Goal: Task Accomplishment & Management: Manage account settings

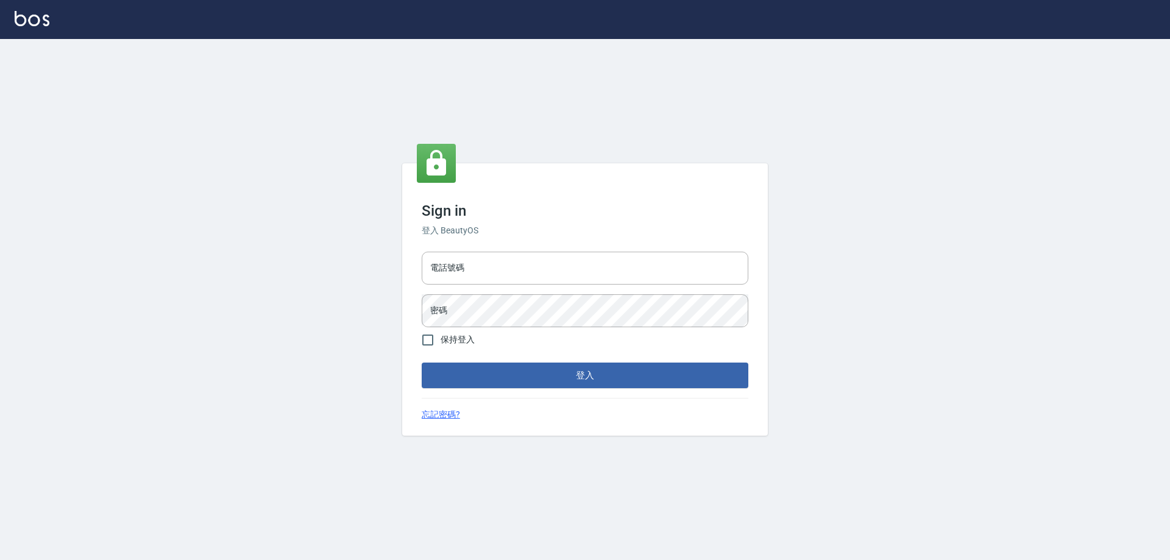
click at [1004, 63] on div "Sign in 登入 BeautyOS 電話號碼 電話號碼 密碼 密碼 保持登入 登入 忘記密碼?" at bounding box center [585, 299] width 1170 height 521
type input "0966106859"
click at [538, 369] on button "登入" at bounding box center [585, 376] width 327 height 26
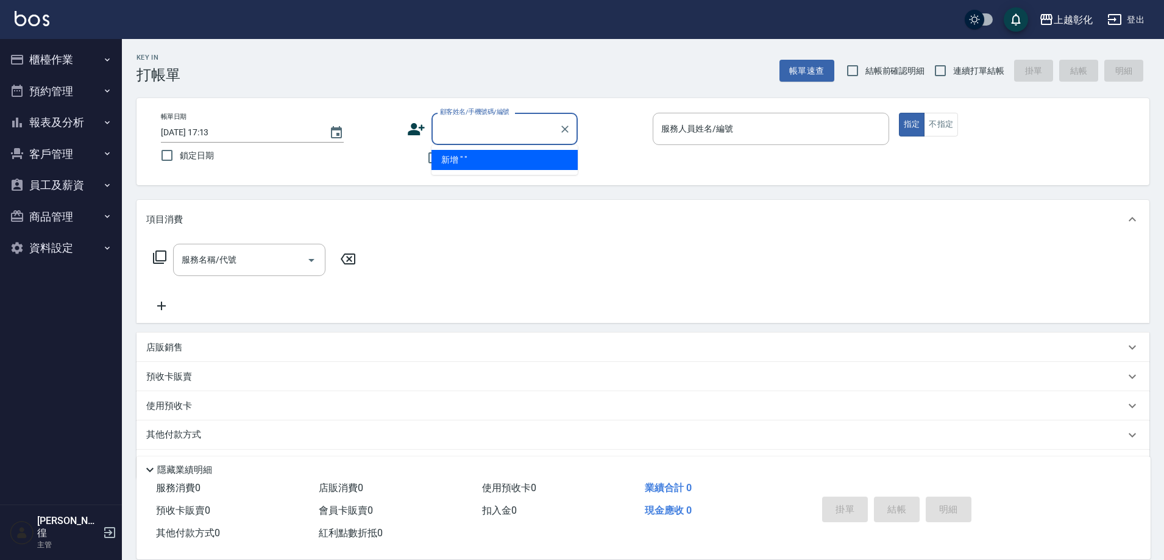
type input "="
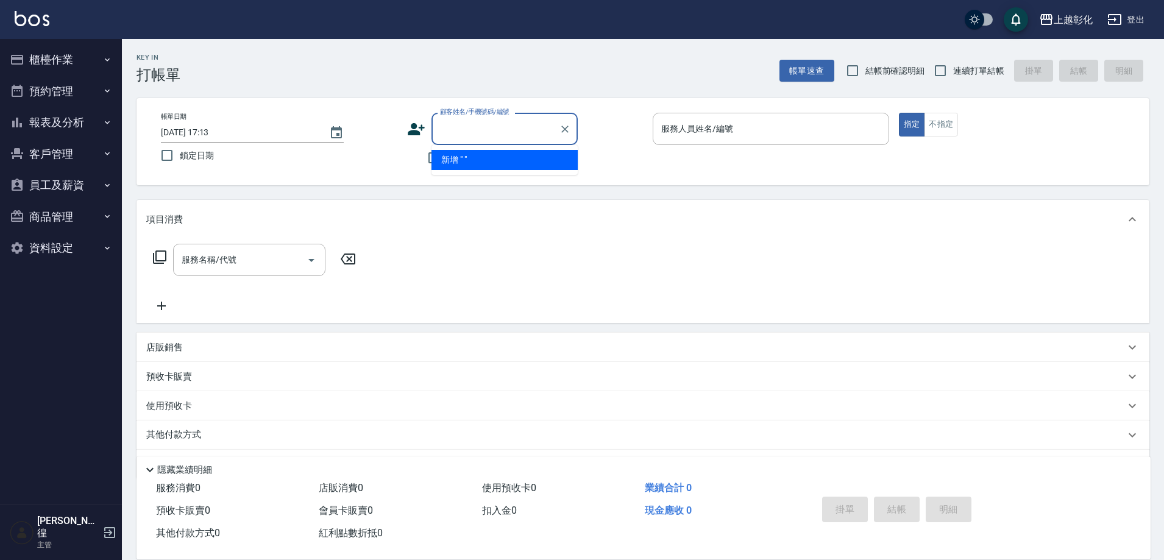
type input "="
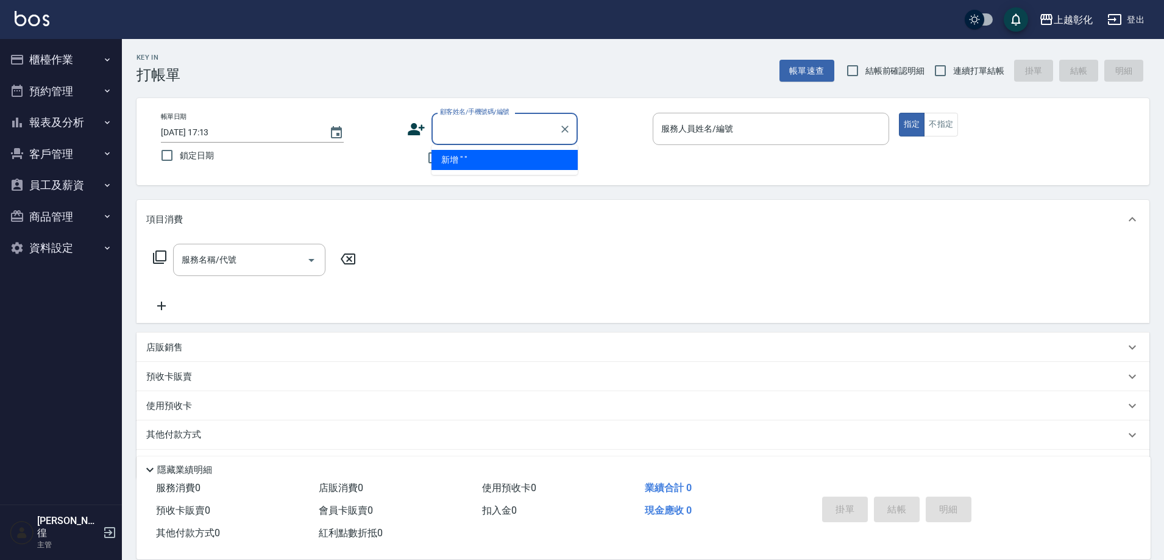
type input "="
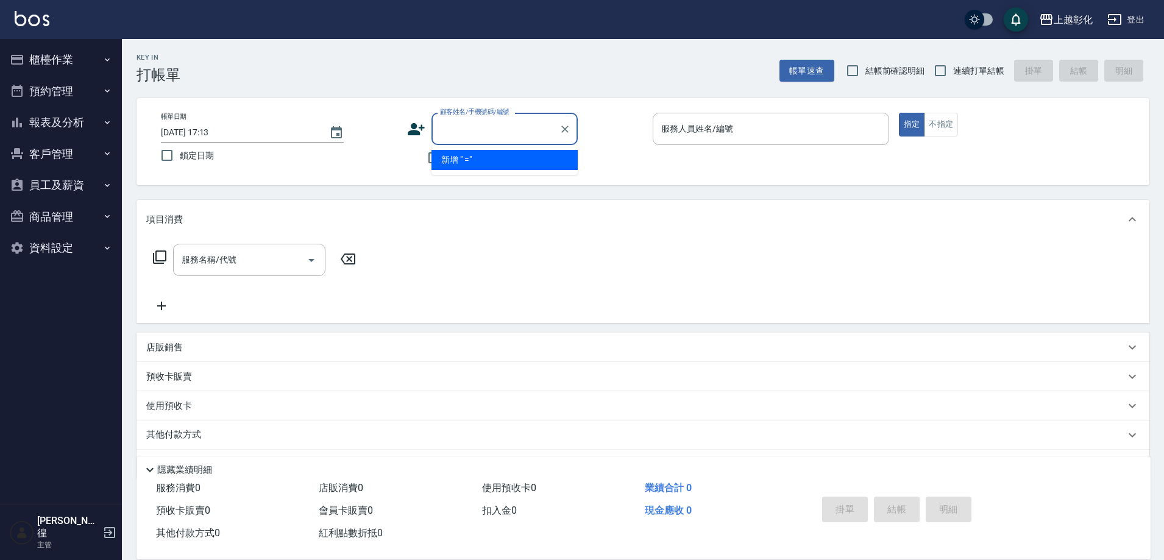
type input "="
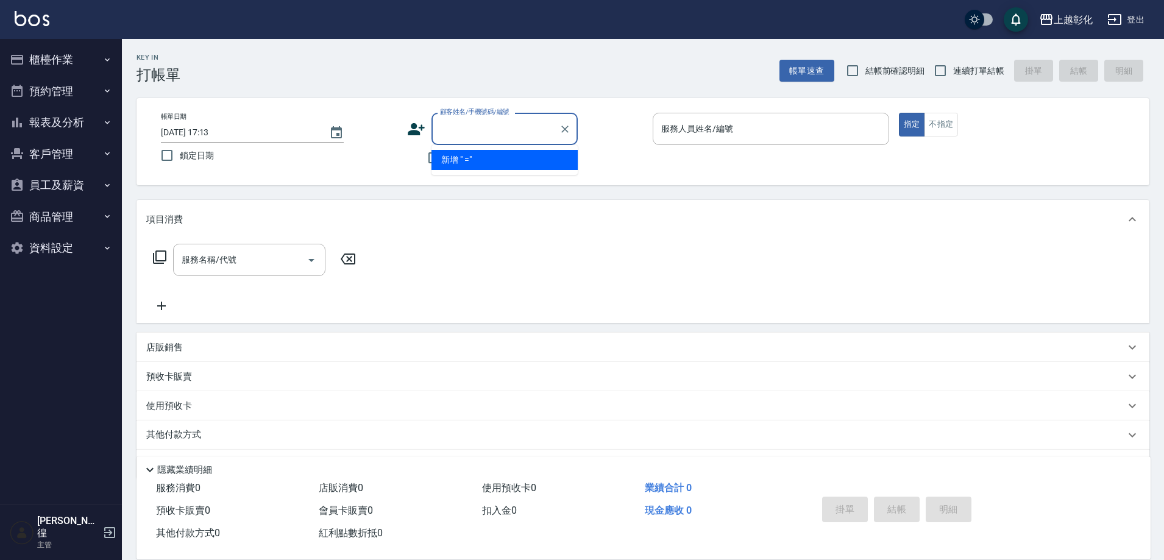
type input "="
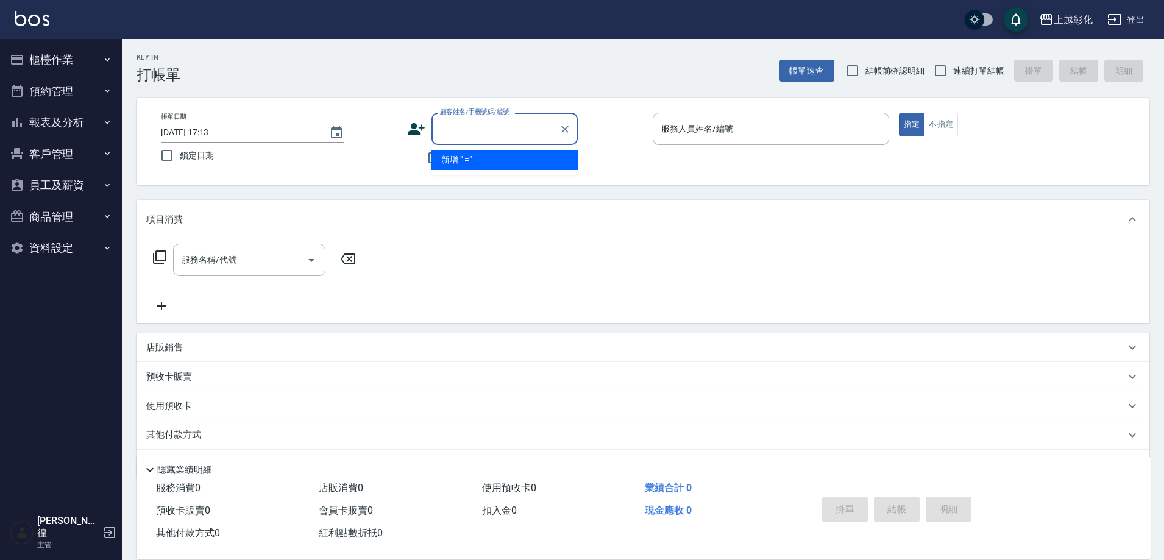
type input "="
click at [73, 48] on button "櫃檯作業" at bounding box center [61, 60] width 112 height 32
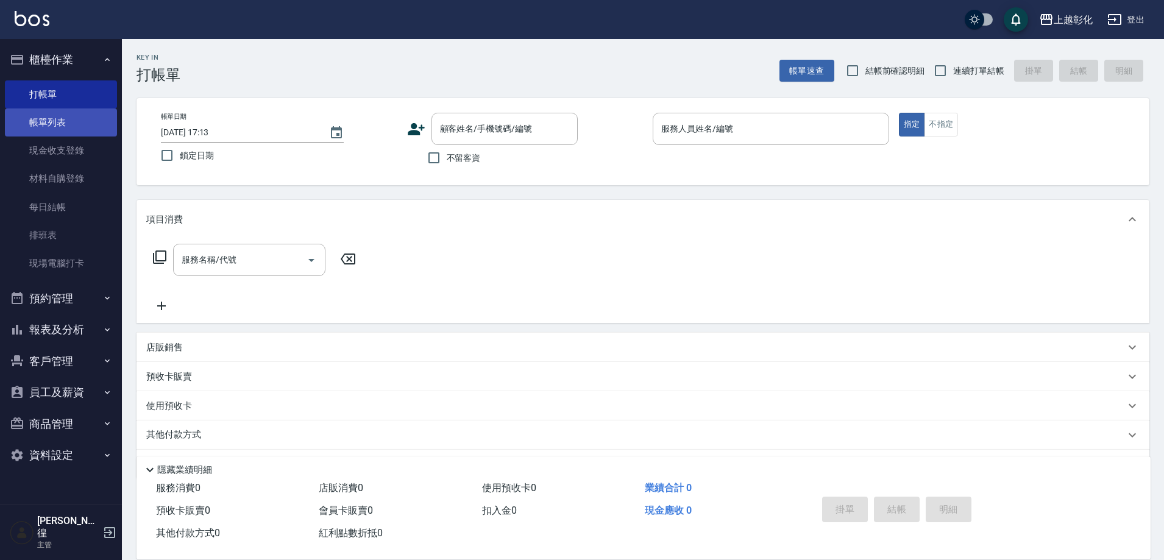
click at [40, 132] on link "帳單列表" at bounding box center [61, 122] width 112 height 28
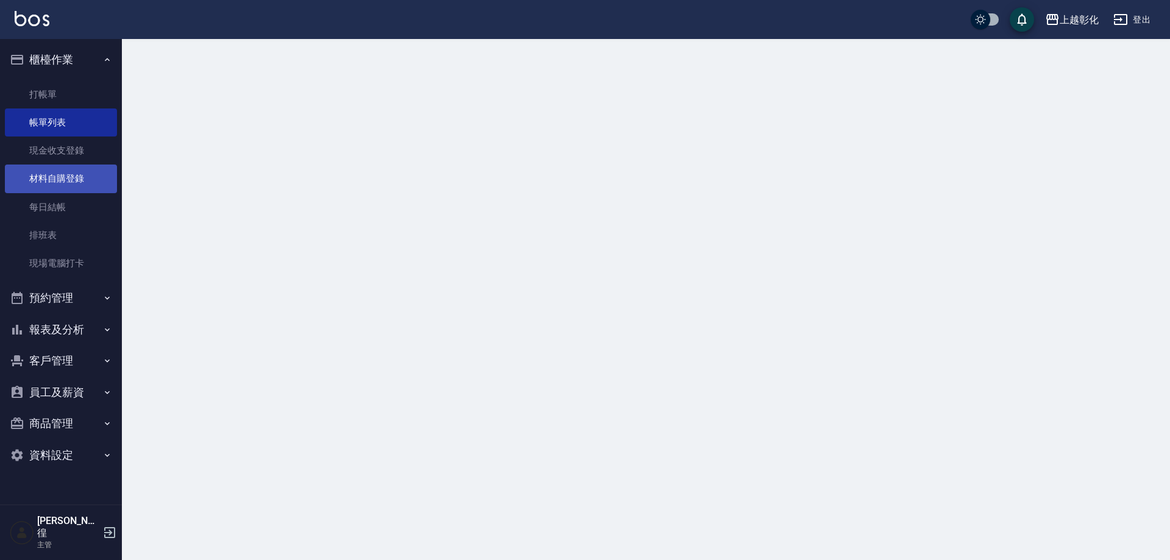
click at [59, 179] on link "材料自購登錄" at bounding box center [61, 179] width 112 height 28
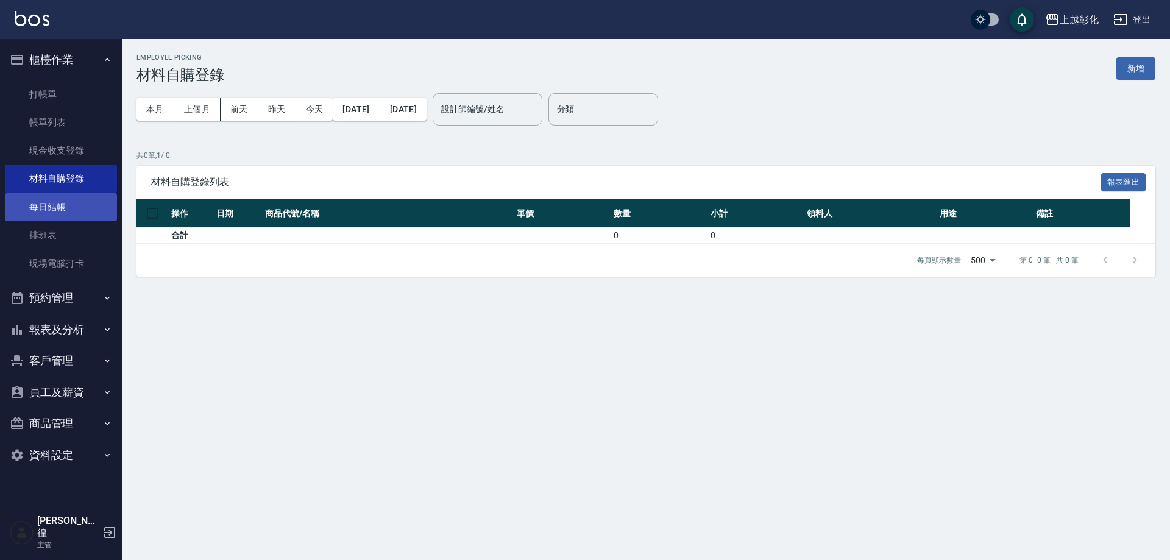
click at [90, 198] on link "每日結帳" at bounding box center [61, 207] width 112 height 28
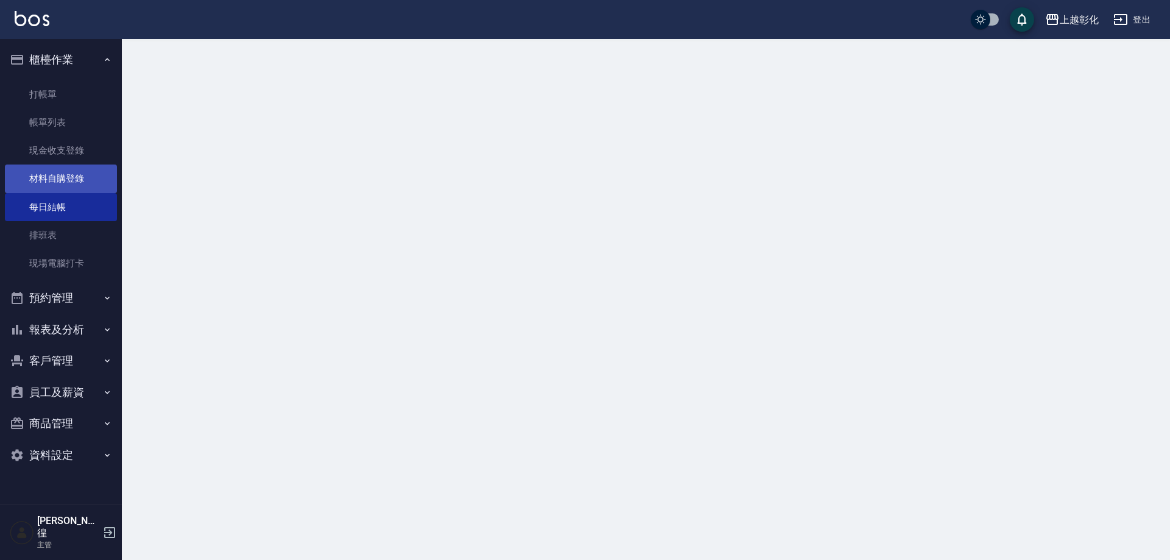
click at [91, 179] on link "材料自購登錄" at bounding box center [61, 179] width 112 height 28
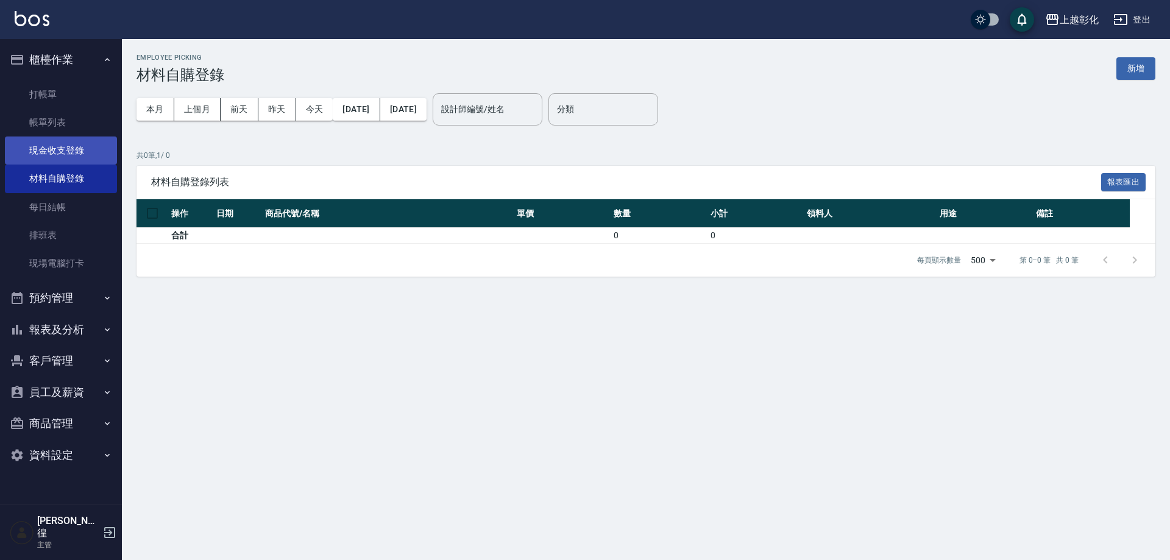
click at [98, 150] on link "現金收支登錄" at bounding box center [61, 151] width 112 height 28
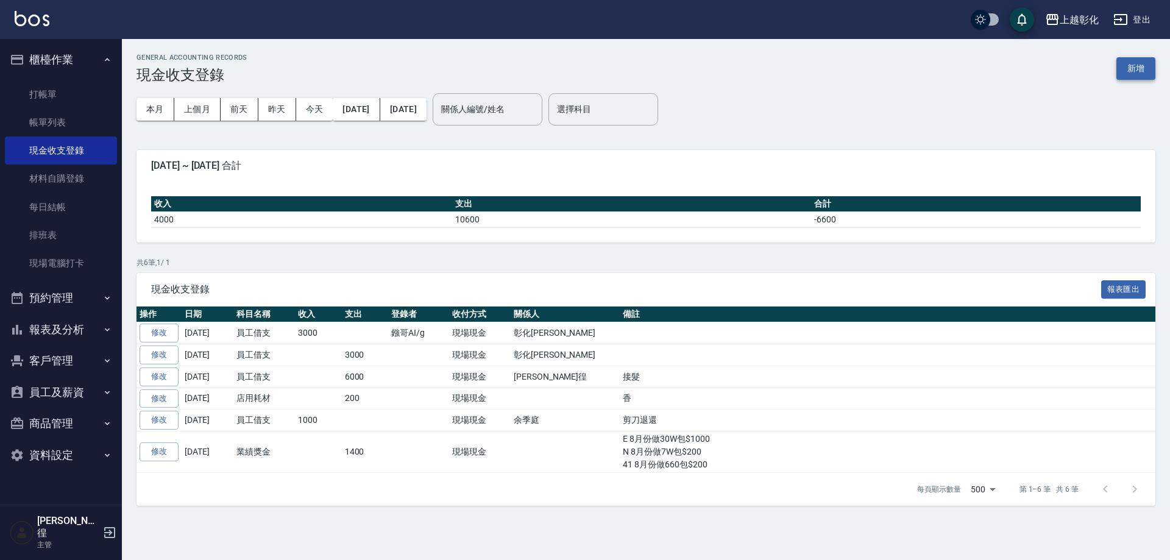
click at [1132, 62] on button "新增" at bounding box center [1135, 68] width 39 height 23
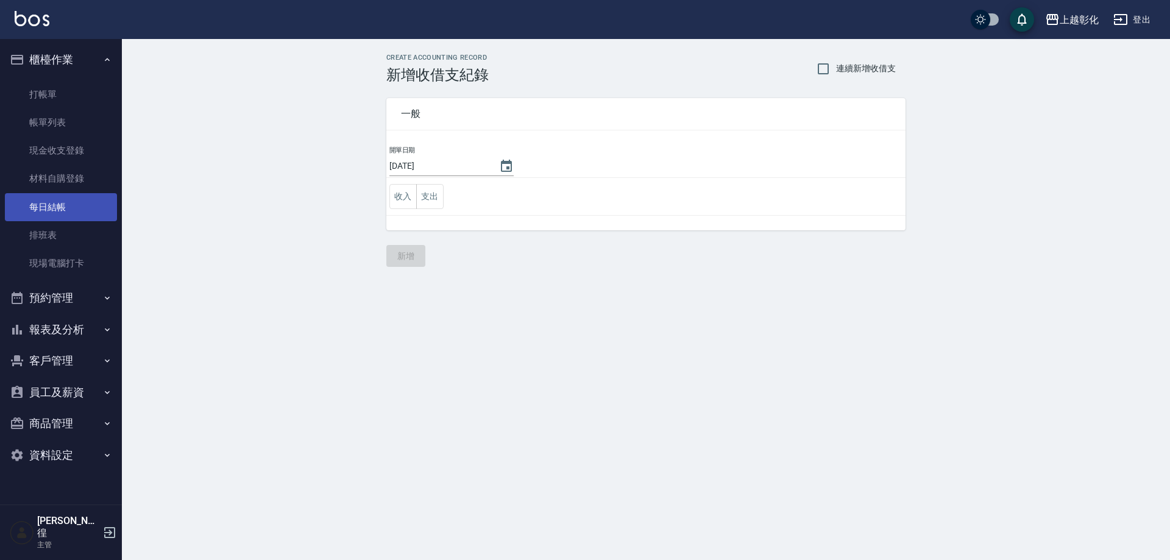
click at [54, 205] on link "每日結帳" at bounding box center [61, 207] width 112 height 28
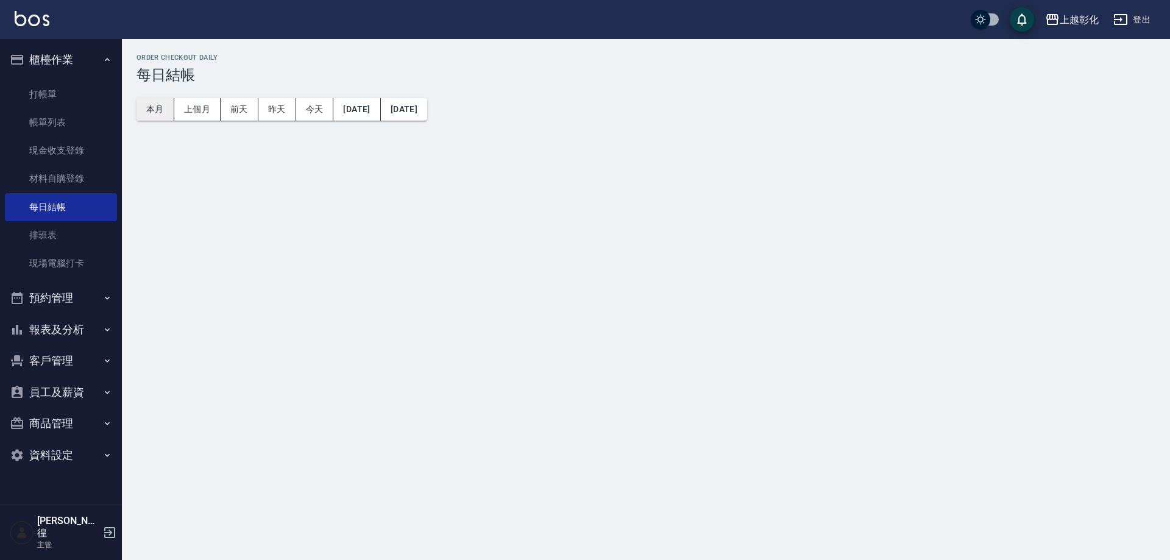
click at [158, 118] on button "本月" at bounding box center [156, 109] width 38 height 23
click at [196, 108] on button "上個月" at bounding box center [197, 109] width 46 height 23
click at [221, 106] on button "前天" at bounding box center [240, 109] width 38 height 23
click at [152, 114] on button "本月" at bounding box center [156, 109] width 38 height 23
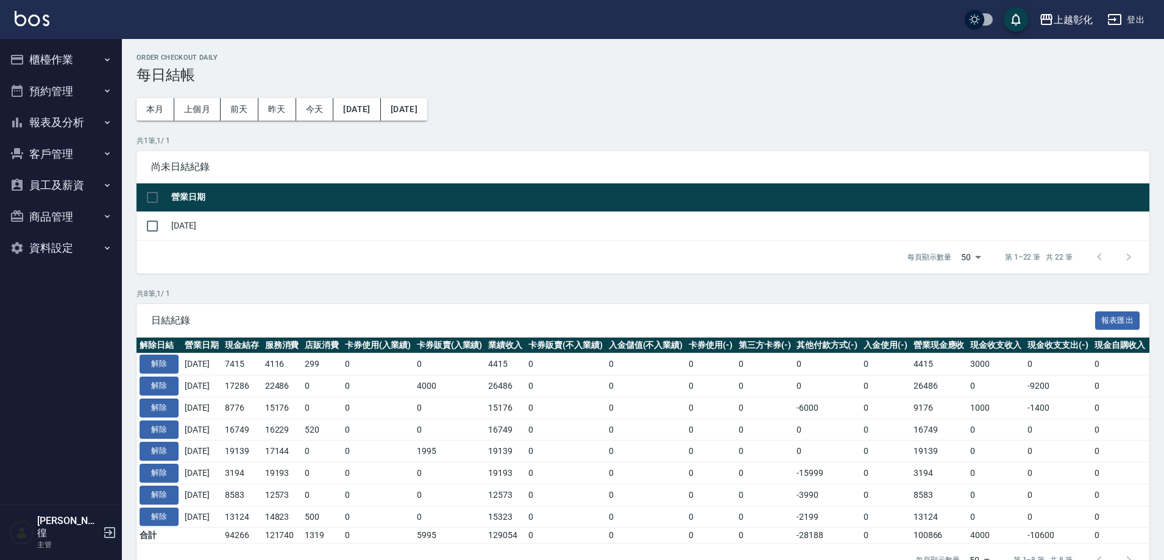
click at [85, 62] on button "櫃檯作業" at bounding box center [61, 60] width 112 height 32
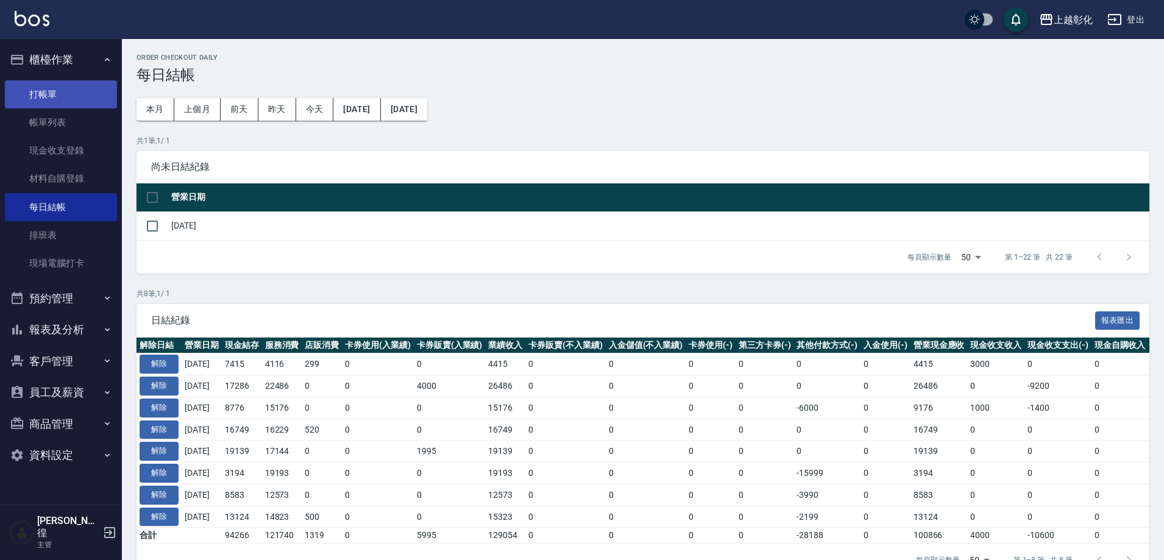
click at [85, 98] on link "打帳單" at bounding box center [61, 94] width 112 height 28
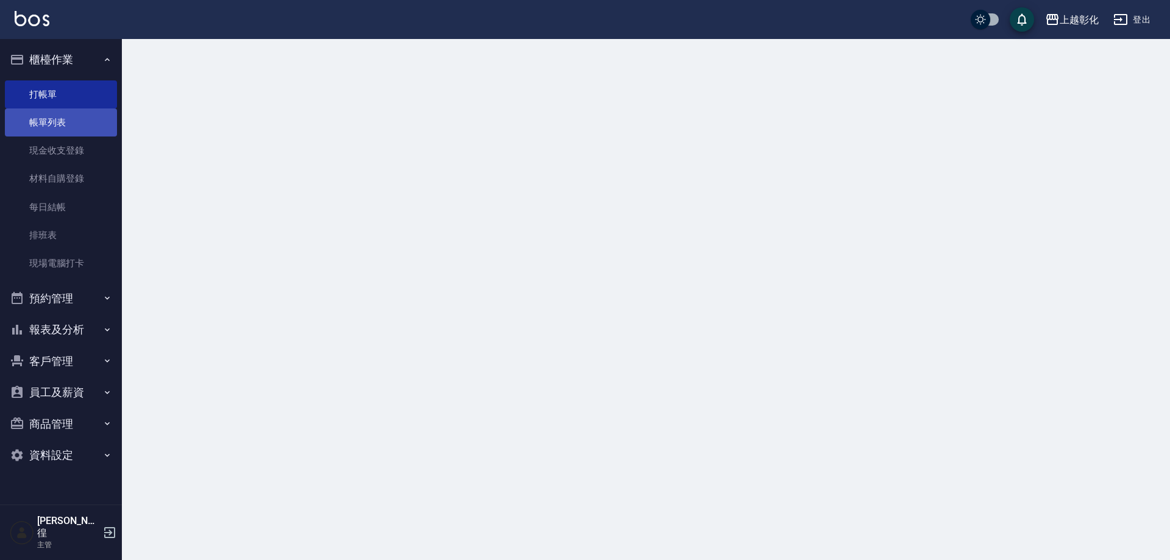
click at [78, 122] on link "帳單列表" at bounding box center [61, 122] width 112 height 28
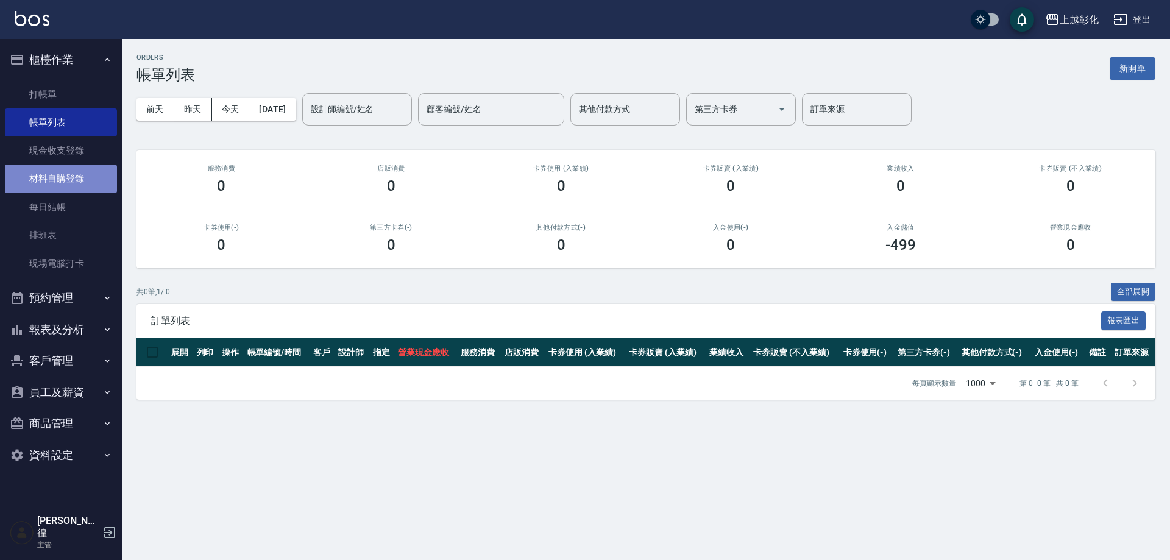
click at [64, 189] on link "材料自購登錄" at bounding box center [61, 179] width 112 height 28
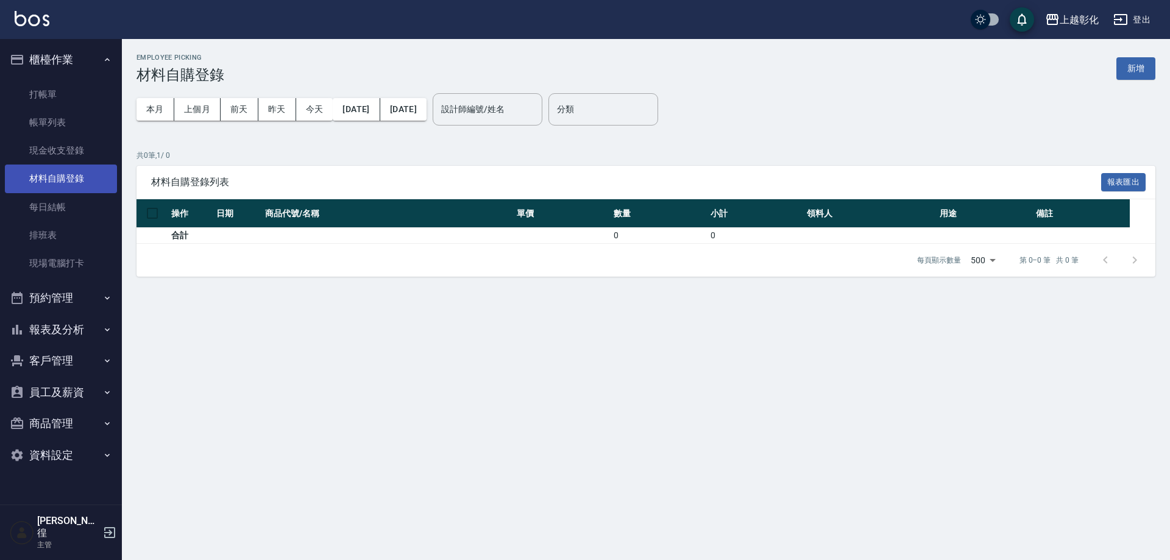
click at [68, 172] on link "材料自購登錄" at bounding box center [61, 179] width 112 height 28
click at [72, 154] on link "現金收支登錄" at bounding box center [61, 151] width 112 height 28
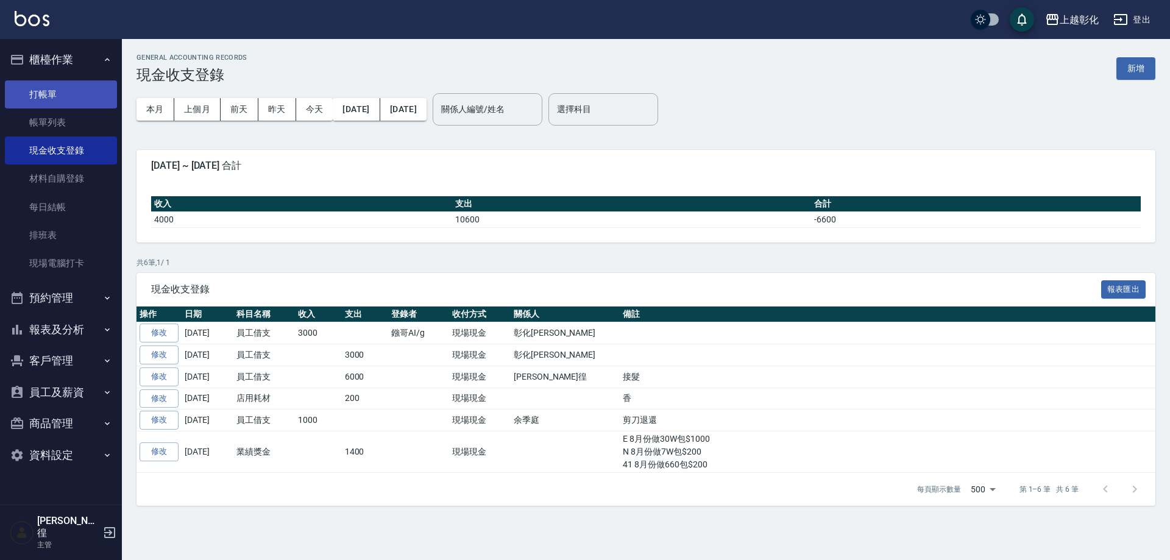
click at [70, 104] on link "打帳單" at bounding box center [61, 94] width 112 height 28
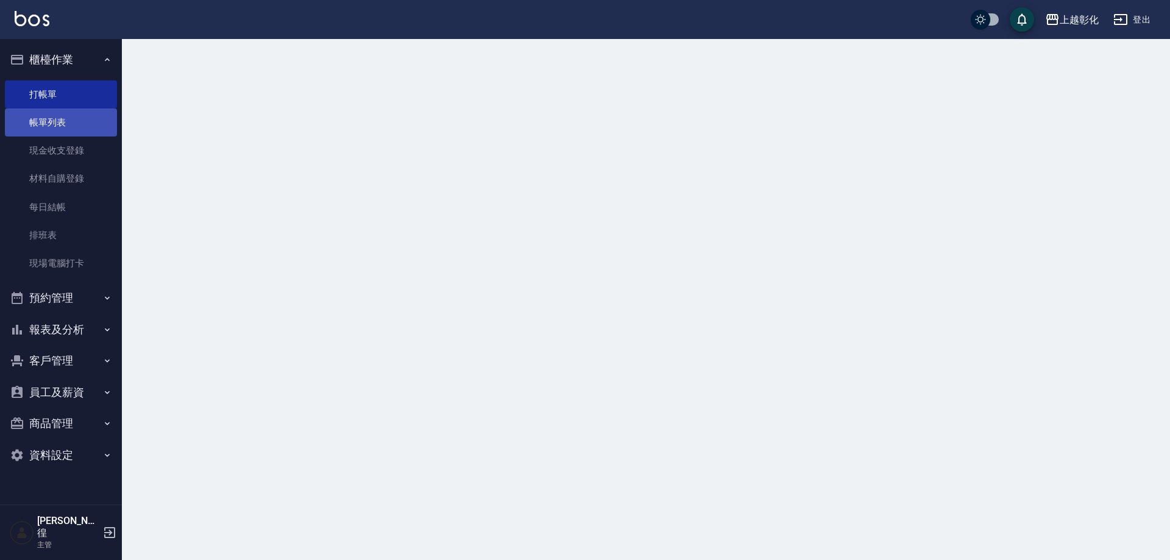
click at [61, 124] on link "帳單列表" at bounding box center [61, 122] width 112 height 28
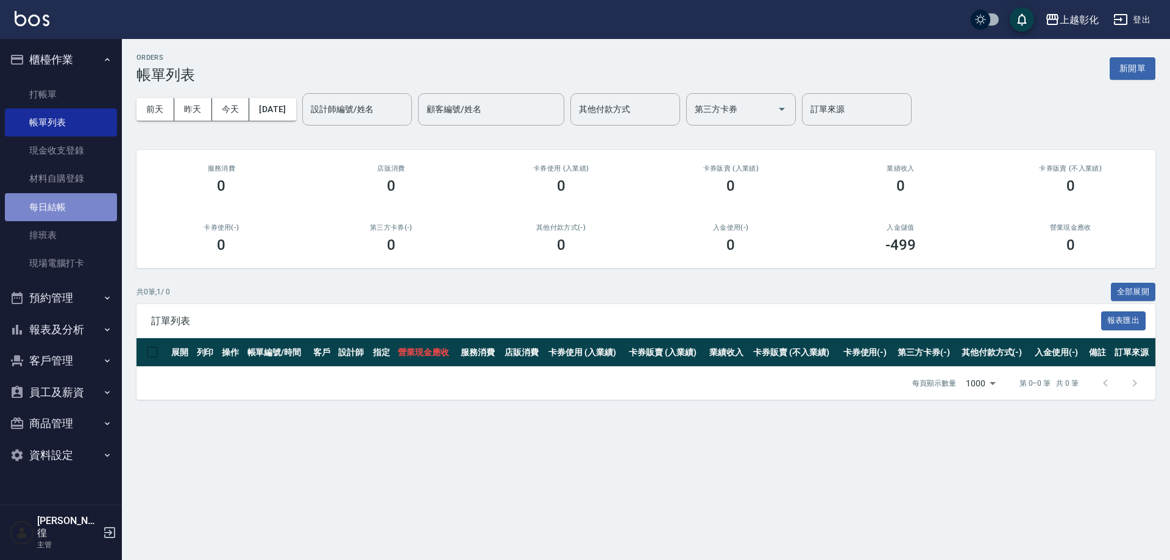
click at [71, 208] on link "每日結帳" at bounding box center [61, 207] width 112 height 28
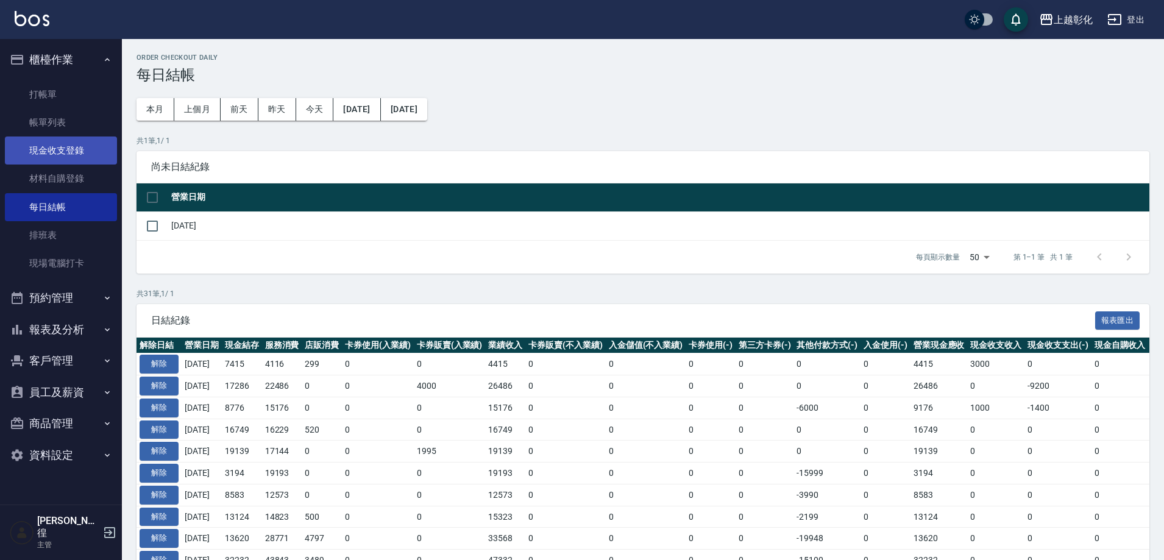
click at [79, 147] on link "現金收支登錄" at bounding box center [61, 151] width 112 height 28
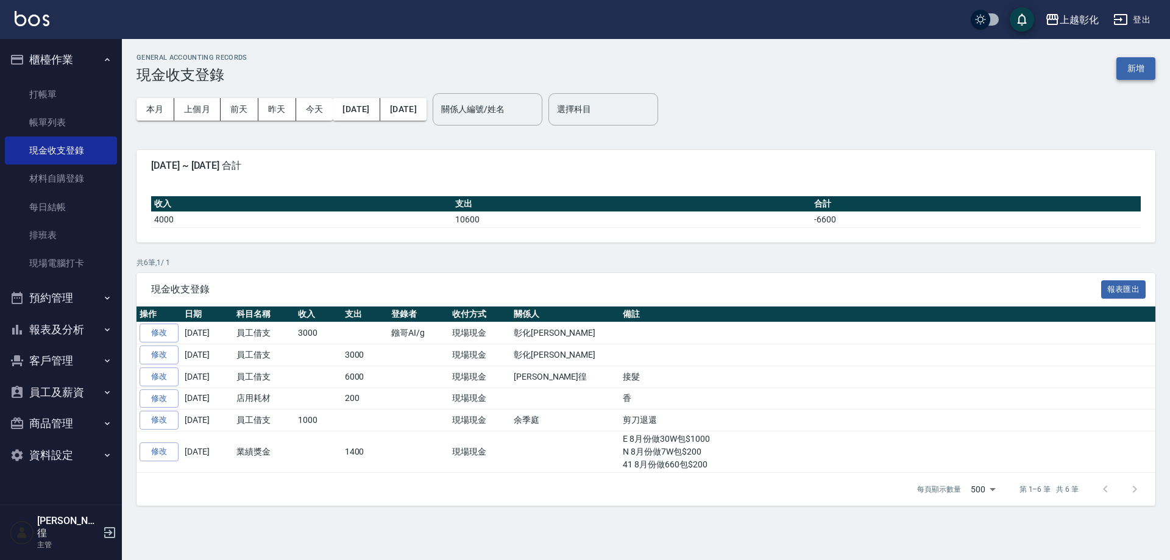
drag, startPoint x: 1124, startPoint y: 47, endPoint x: 1125, endPoint y: 62, distance: 15.2
click at [1124, 54] on div "GENERAL ACCOUNTING RECORDS 現金收支登錄 新增 本月 上個月 前天 昨天 今天 2025/09/01 2025/09/09 關係人編…" at bounding box center [646, 279] width 1048 height 481
click at [1125, 62] on button "新增" at bounding box center [1135, 68] width 39 height 23
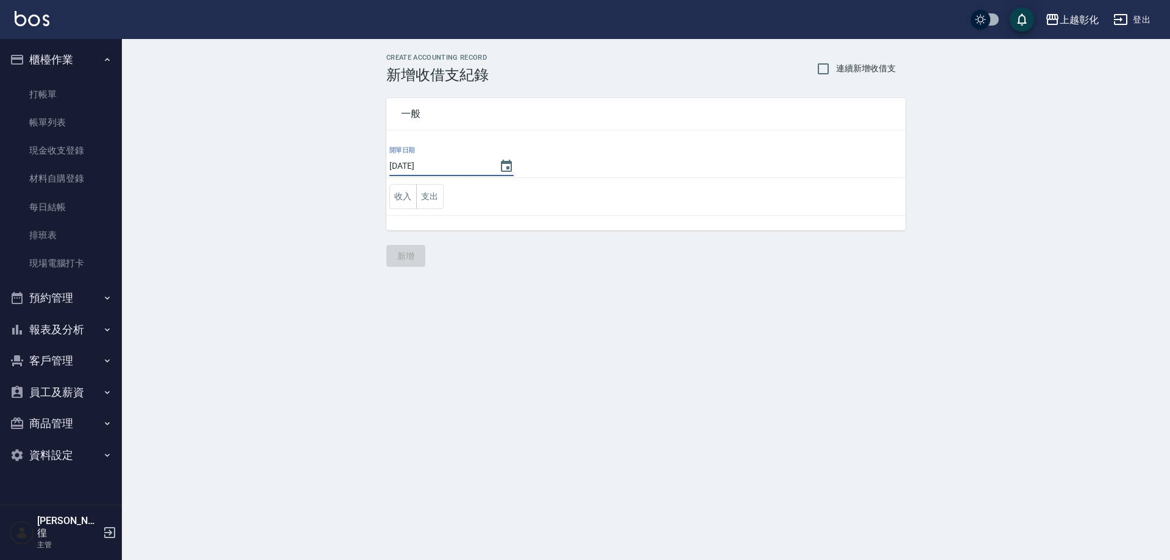
click at [460, 174] on input "[DATE]" at bounding box center [438, 166] width 98 height 20
click at [460, 166] on input "[DATE]" at bounding box center [438, 166] width 98 height 20
click at [458, 163] on input "[DATE]" at bounding box center [438, 166] width 98 height 20
click at [499, 165] on icon "Choose date, selected date is 2025-09-09" at bounding box center [506, 166] width 15 height 15
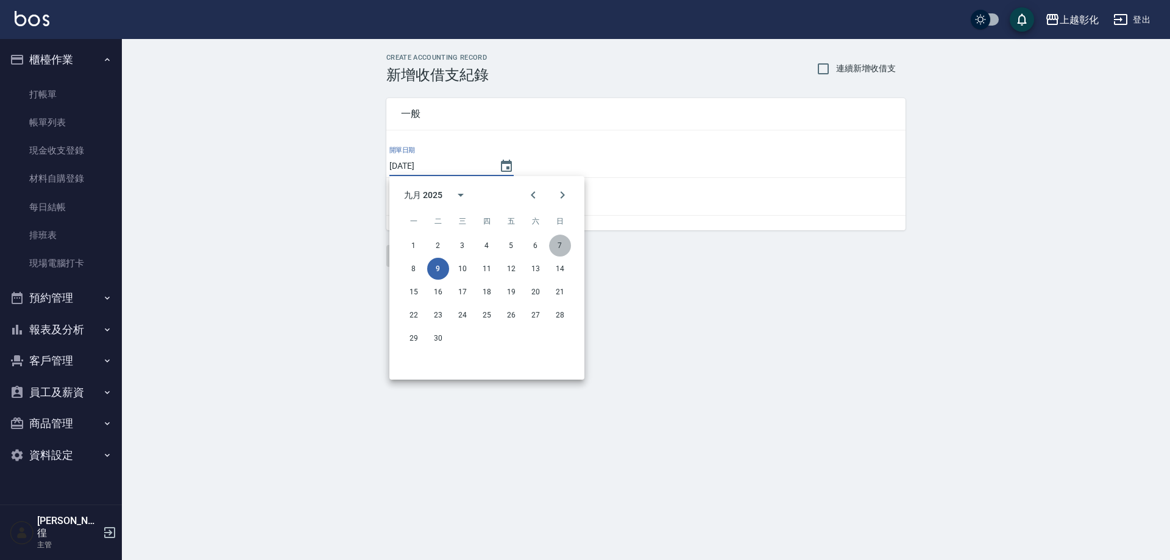
click at [558, 246] on button "7" at bounding box center [560, 246] width 22 height 22
type input "[DATE]"
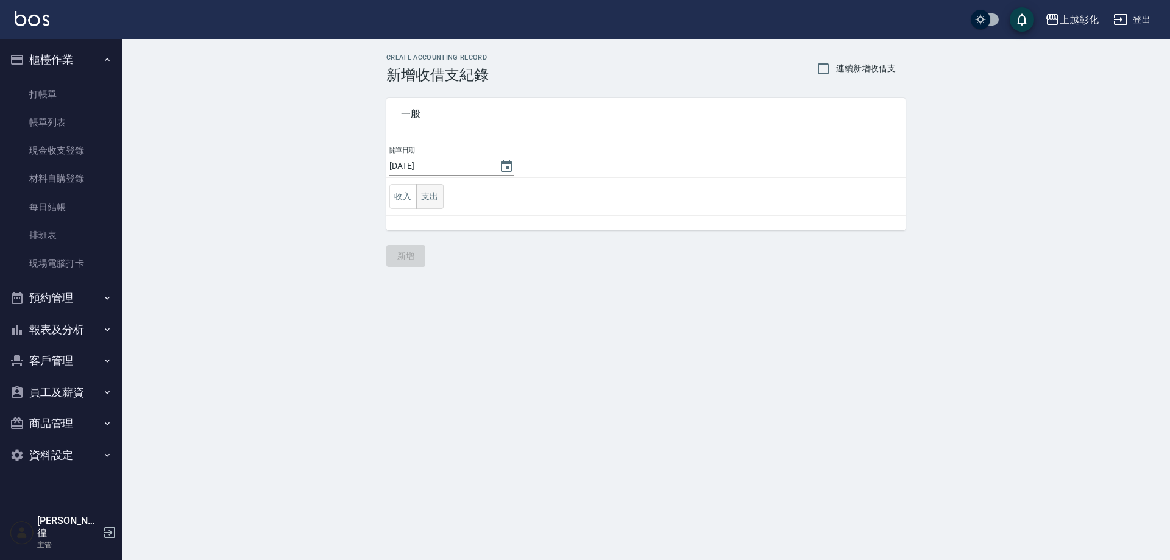
click at [436, 199] on button "支出" at bounding box center [429, 196] width 27 height 25
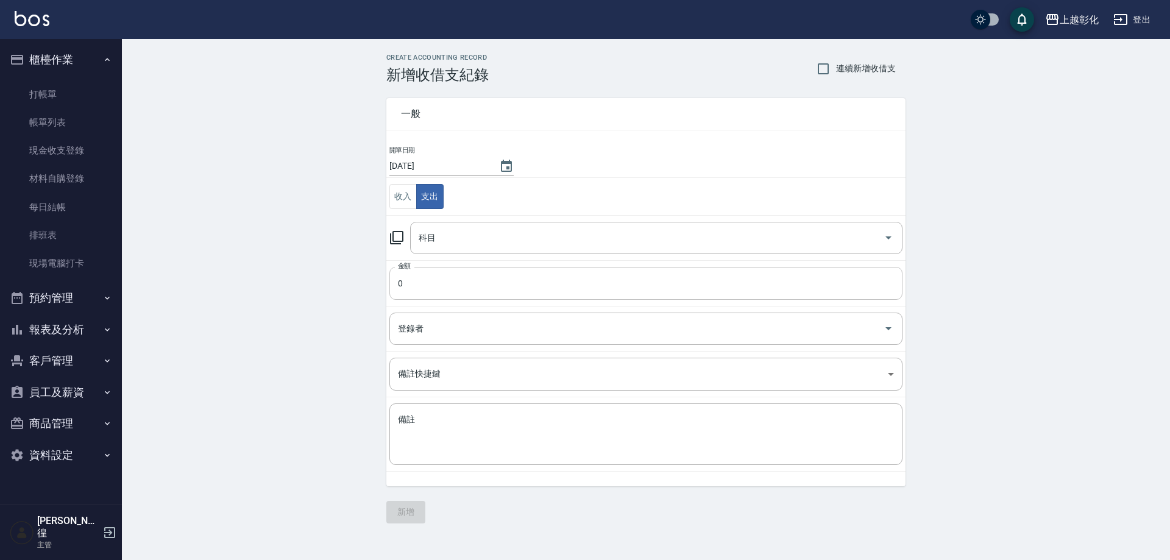
click at [429, 285] on input "0" at bounding box center [645, 283] width 513 height 33
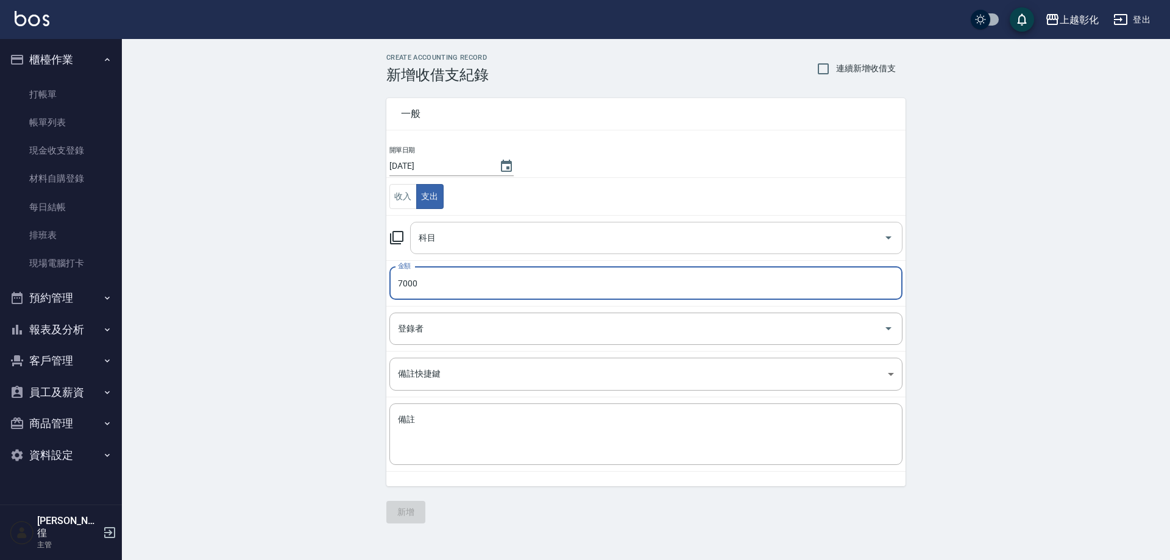
click at [450, 249] on div "科目" at bounding box center [656, 238] width 492 height 32
type input "7000"
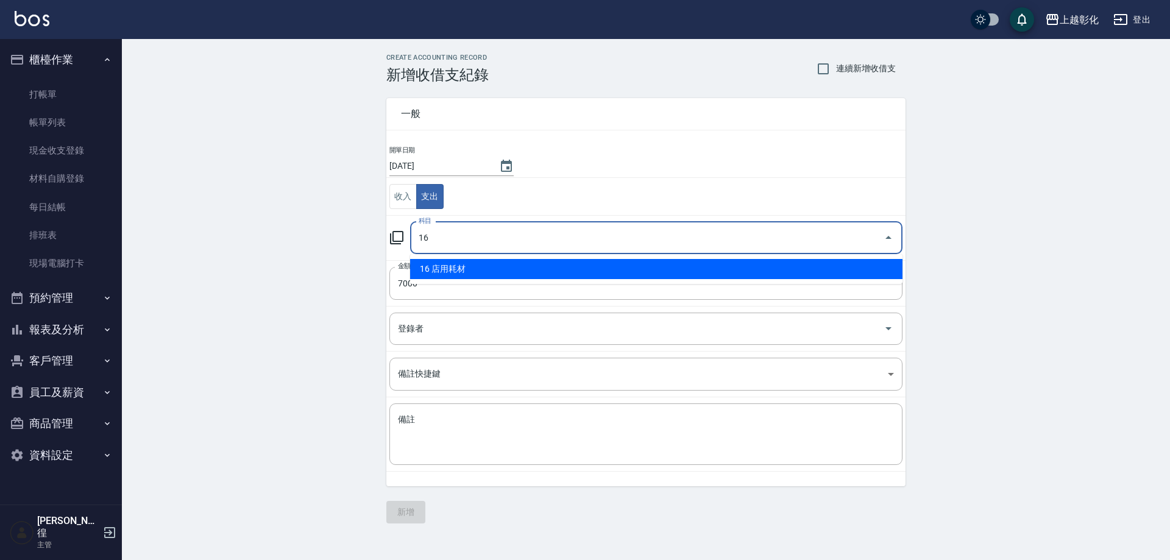
click at [459, 261] on li "16 店用耗材" at bounding box center [656, 269] width 492 height 20
type input "16 店用耗材"
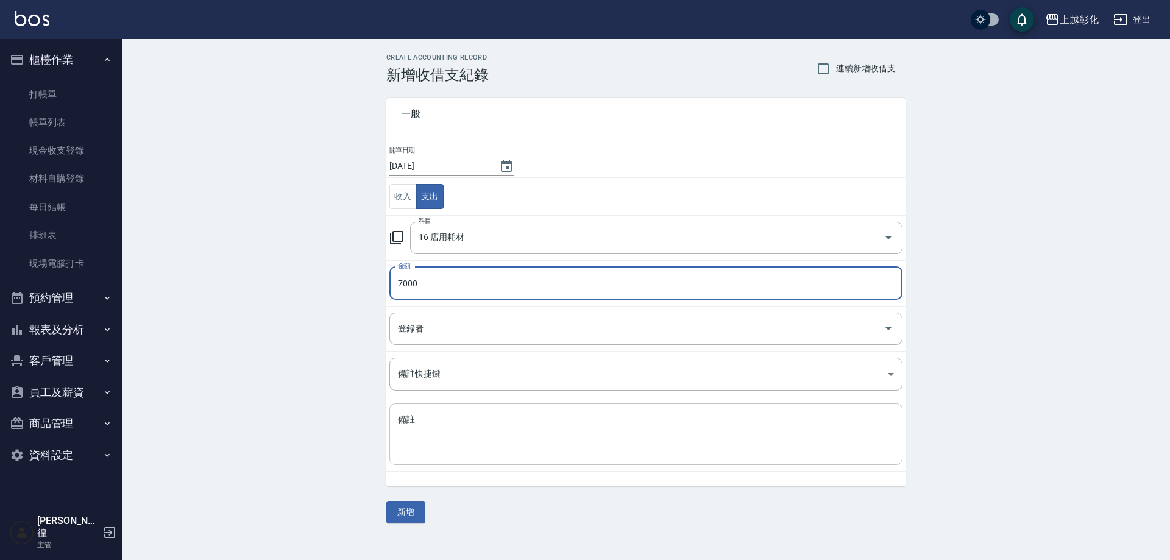
click at [431, 436] on textarea "備註" at bounding box center [646, 434] width 496 height 41
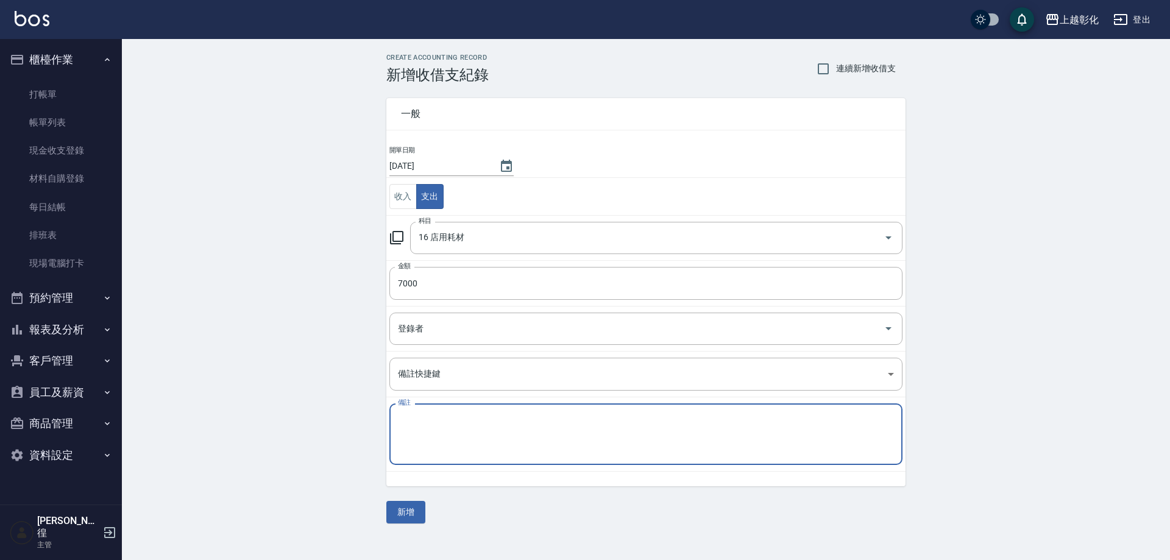
type textarea "f"
click at [432, 411] on div "電腦分期1/3 x 備註" at bounding box center [645, 434] width 513 height 62
click at [433, 410] on div "電腦分期1/3 x 備註" at bounding box center [645, 434] width 513 height 62
click at [430, 422] on textarea "電腦分期1/3" at bounding box center [646, 434] width 496 height 41
type textarea "電腦分期 1/3"
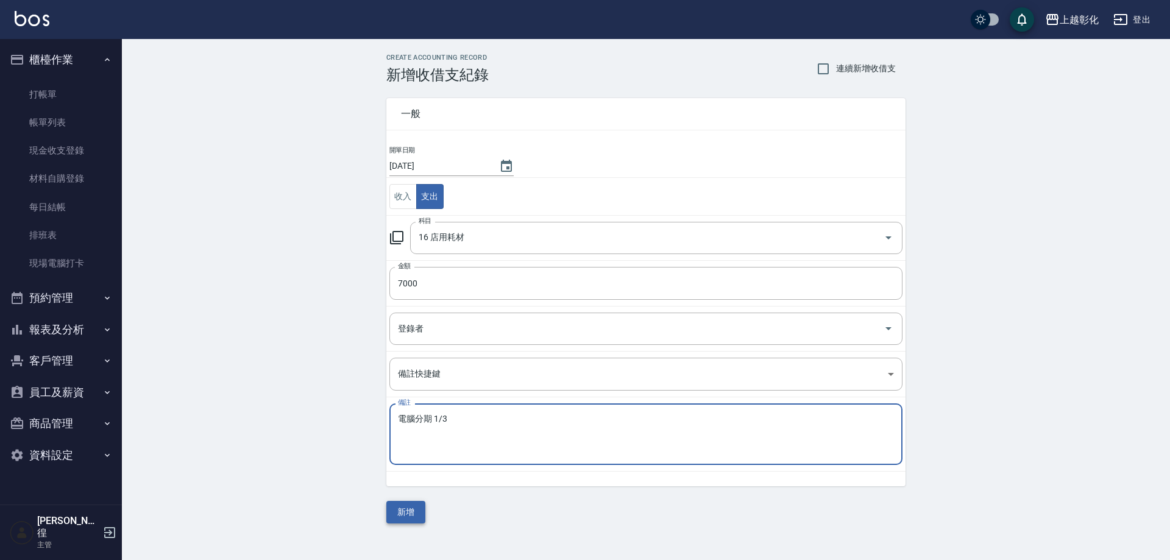
click at [399, 520] on button "新增" at bounding box center [405, 512] width 39 height 23
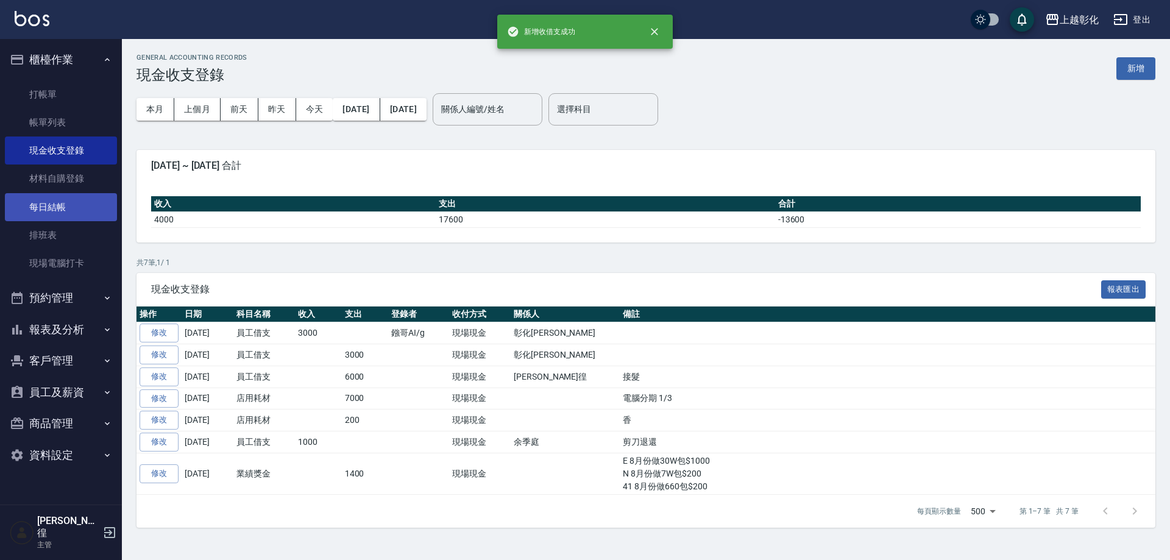
click at [78, 207] on link "每日結帳" at bounding box center [61, 207] width 112 height 28
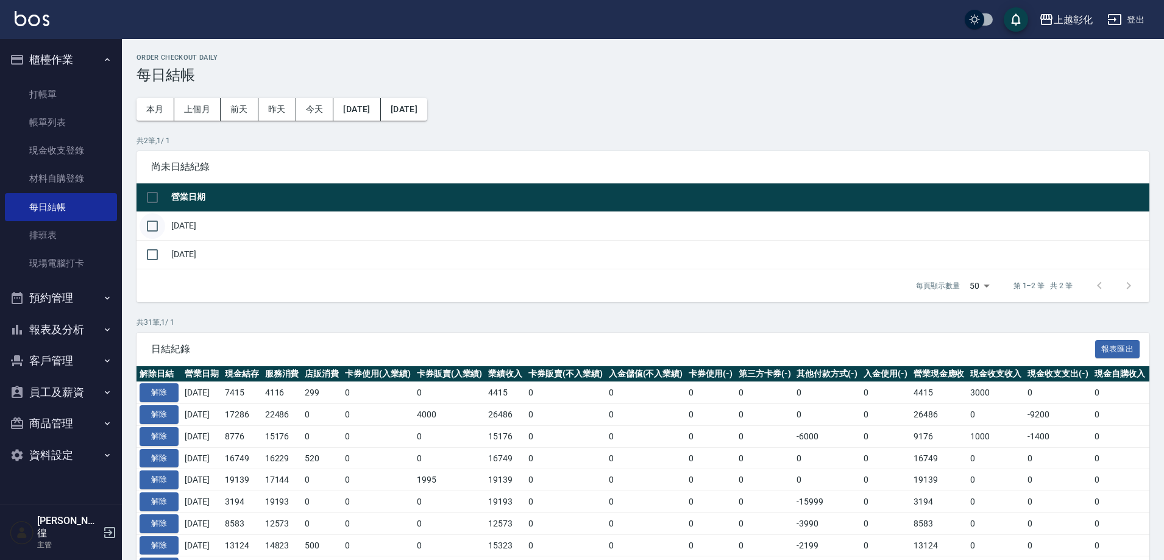
click at [160, 229] on input "checkbox" at bounding box center [153, 226] width 26 height 26
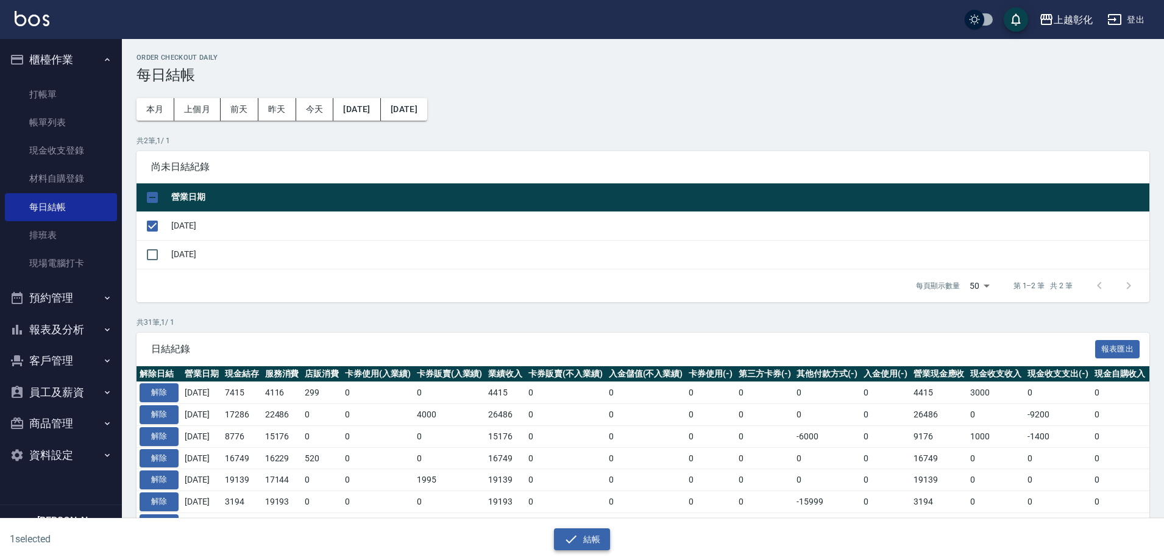
click at [564, 533] on icon "button" at bounding box center [571, 539] width 15 height 15
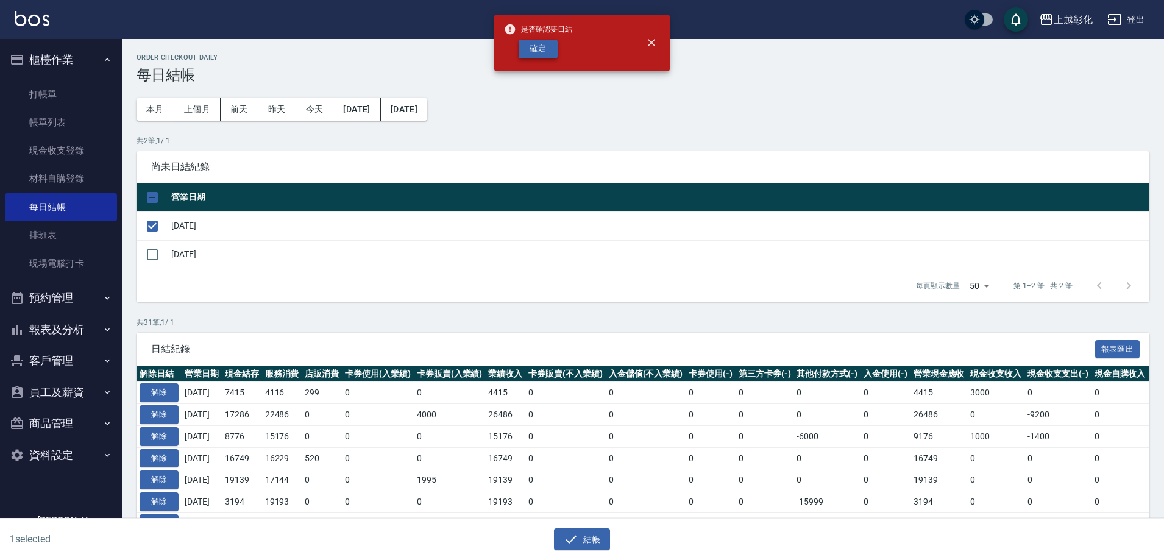
click at [549, 47] on button "確定" at bounding box center [538, 49] width 39 height 19
checkbox input "false"
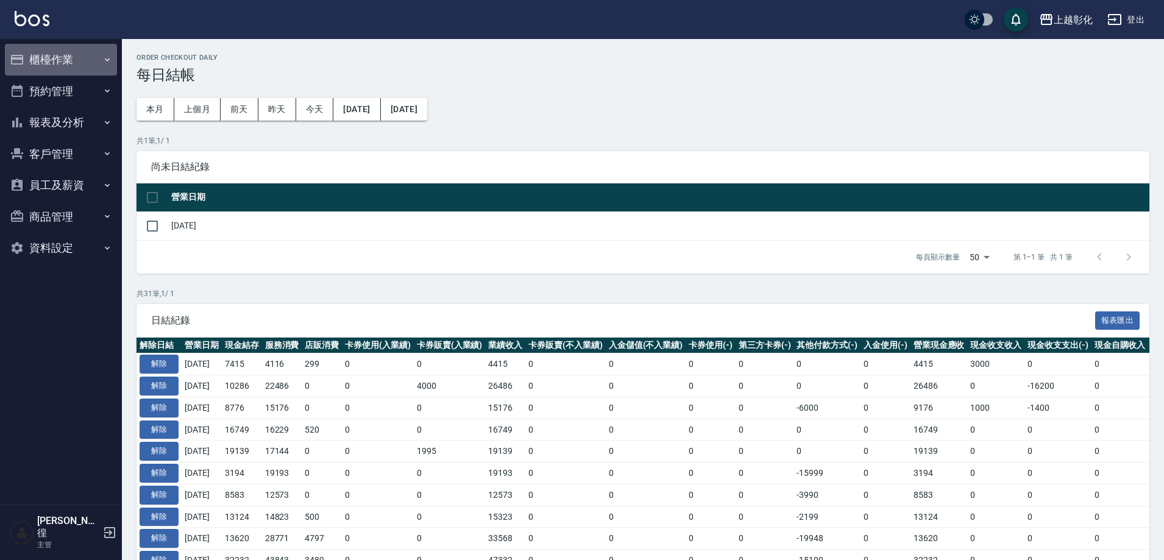
click at [37, 54] on button "櫃檯作業" at bounding box center [61, 60] width 112 height 32
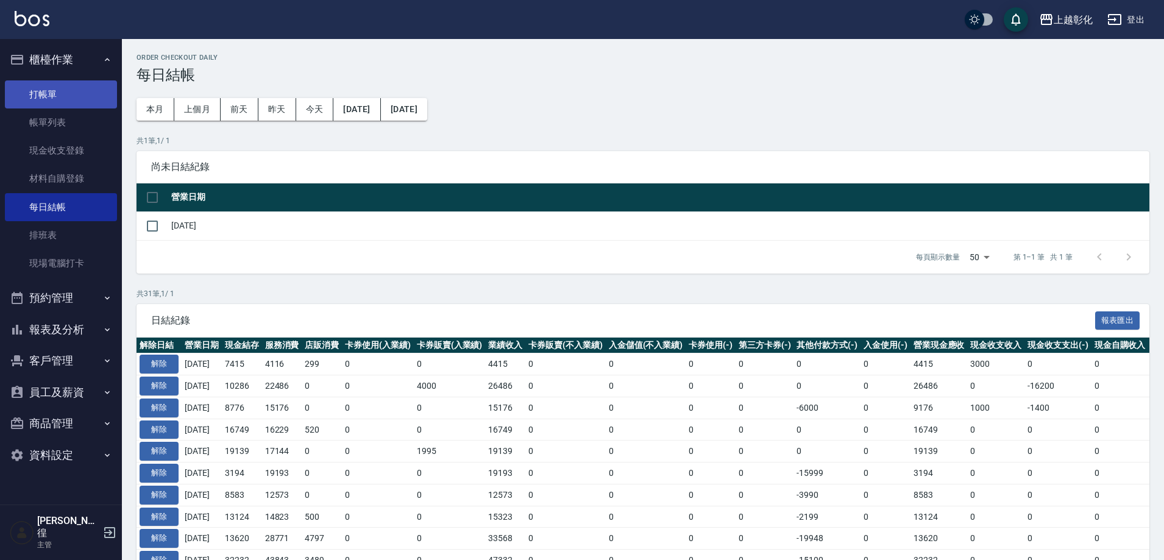
click at [58, 102] on link "打帳單" at bounding box center [61, 94] width 112 height 28
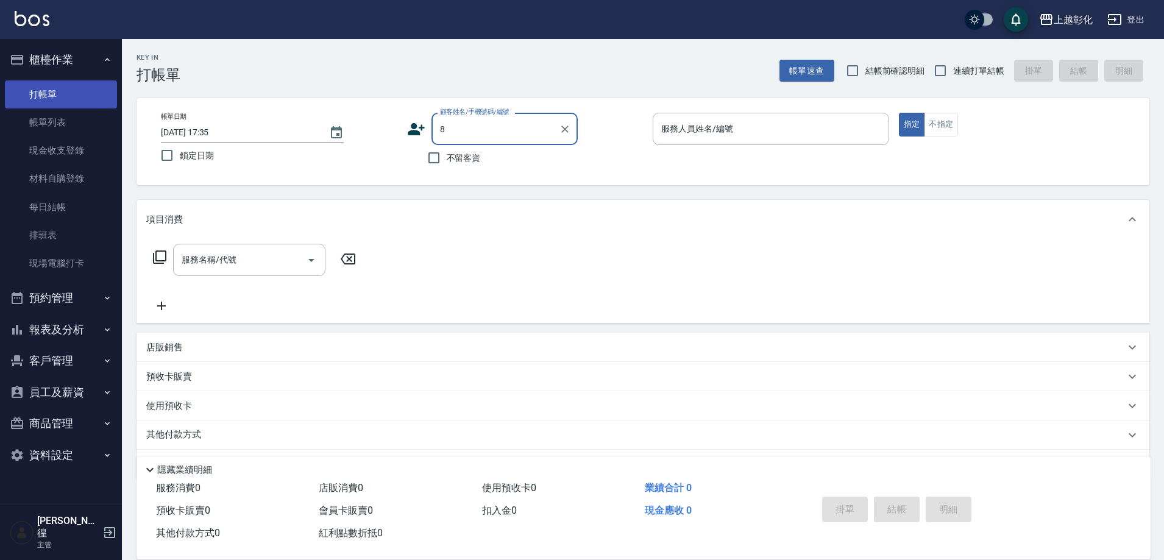
type input "8"
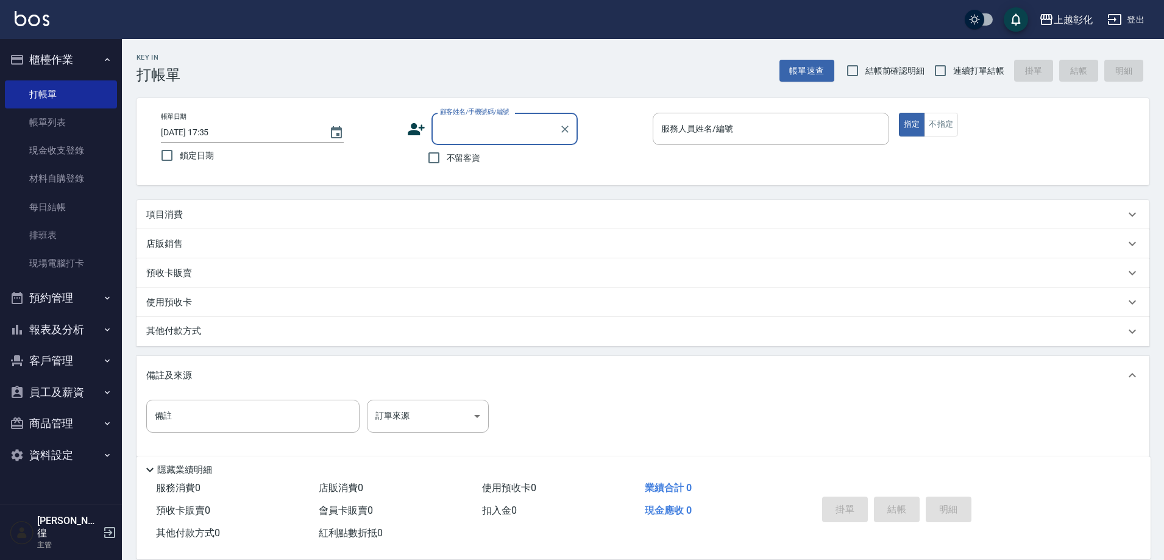
click at [82, 324] on button "報表及分析" at bounding box center [61, 330] width 112 height 32
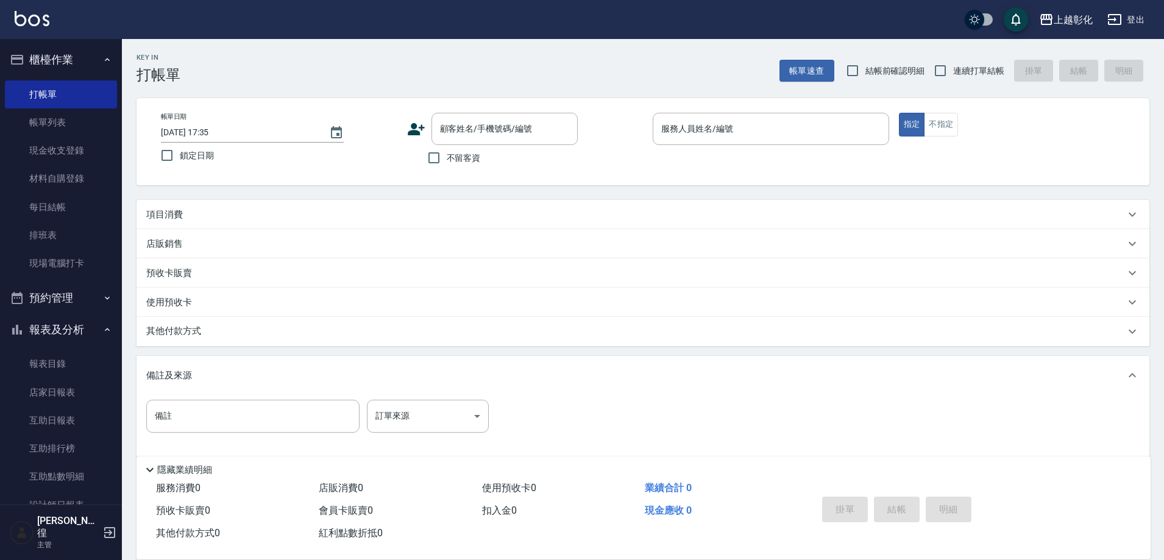
click at [88, 283] on button "預約管理" at bounding box center [61, 298] width 112 height 32
click at [85, 323] on link "預約管理" at bounding box center [61, 333] width 112 height 28
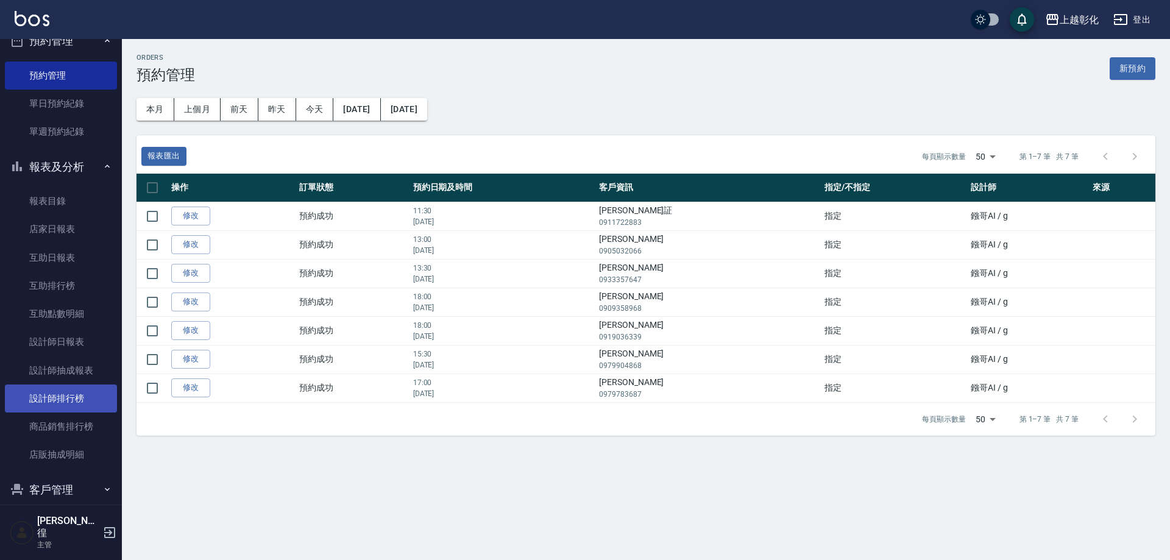
scroll to position [356, 0]
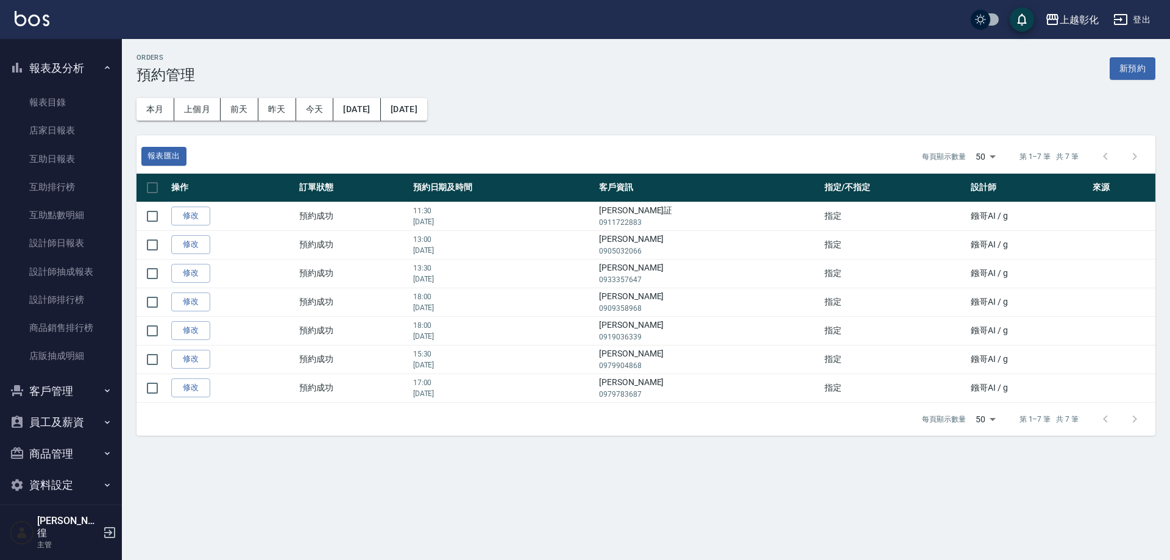
click at [75, 383] on button "客戶管理" at bounding box center [61, 391] width 112 height 32
click at [76, 416] on link "客戶列表" at bounding box center [61, 425] width 112 height 28
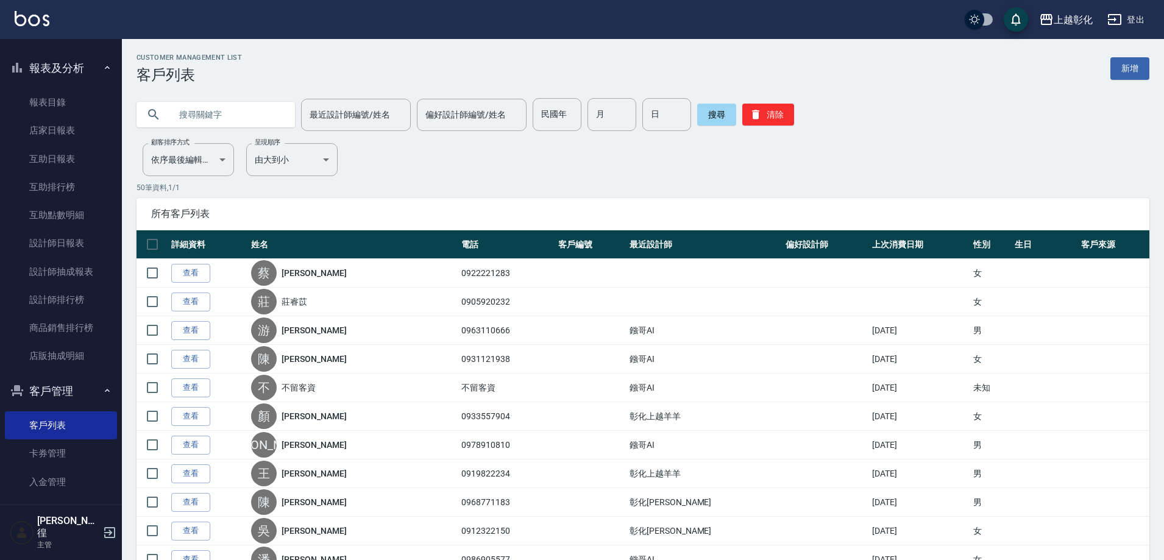
click at [234, 113] on input "text" at bounding box center [228, 114] width 115 height 33
type input "0930253839"
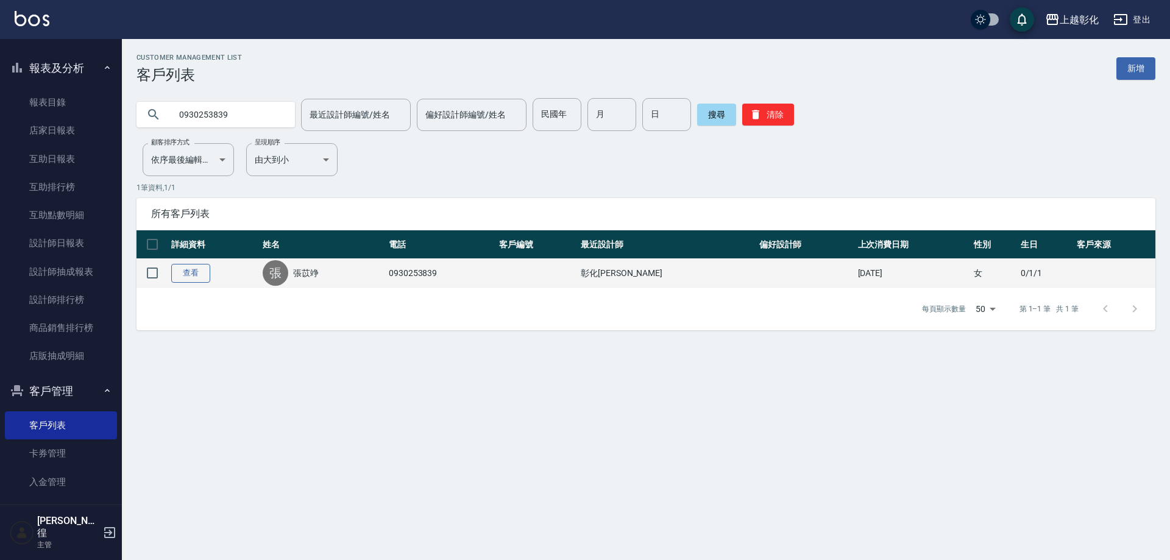
click at [201, 268] on link "查看" at bounding box center [190, 273] width 39 height 19
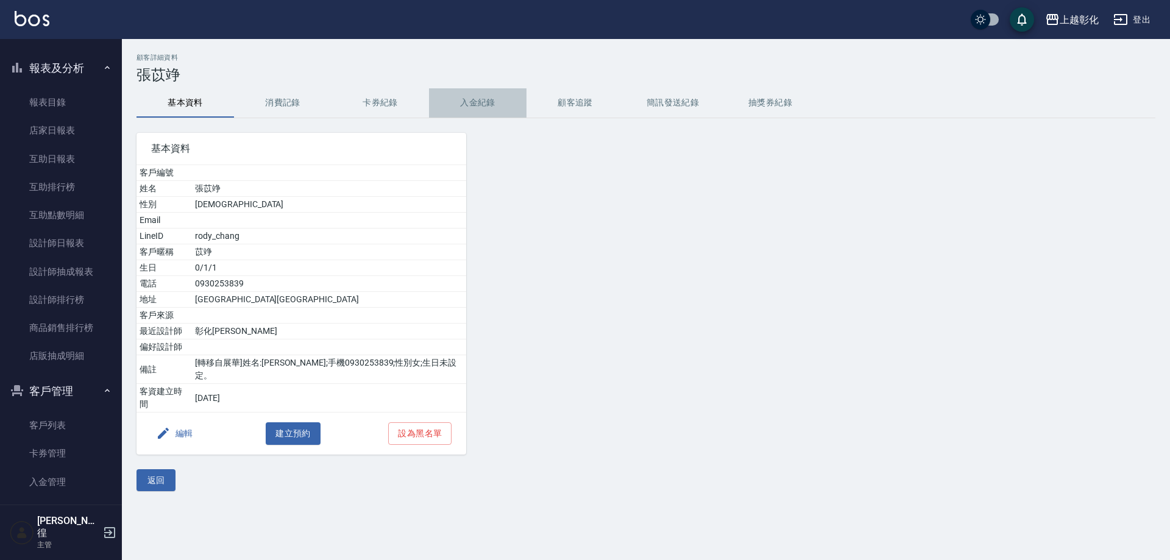
click at [500, 105] on button "入金紀錄" at bounding box center [478, 102] width 98 height 29
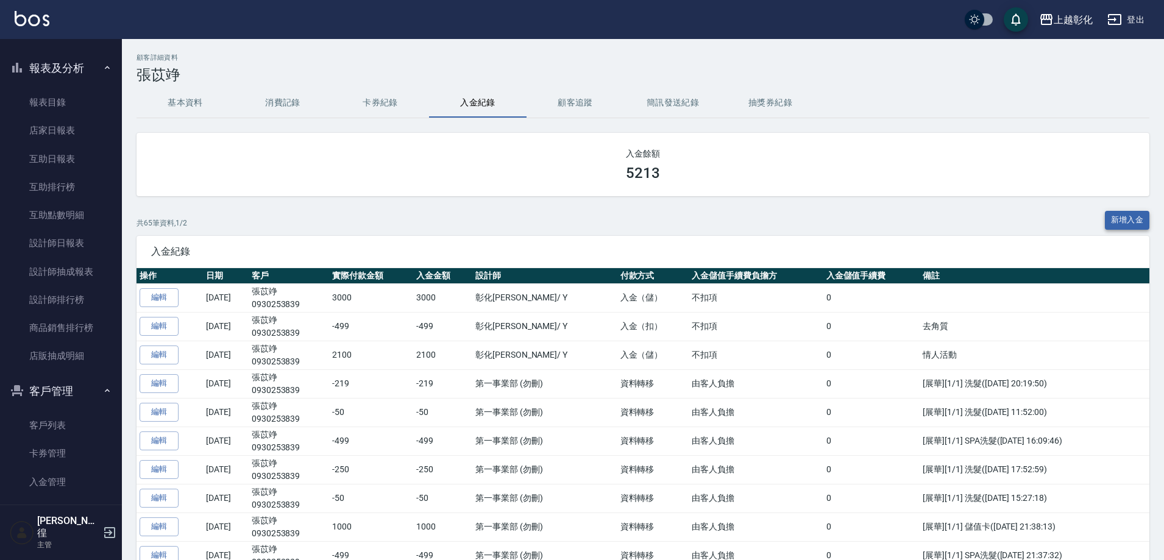
click at [1112, 219] on button "新增入金" at bounding box center [1127, 220] width 45 height 19
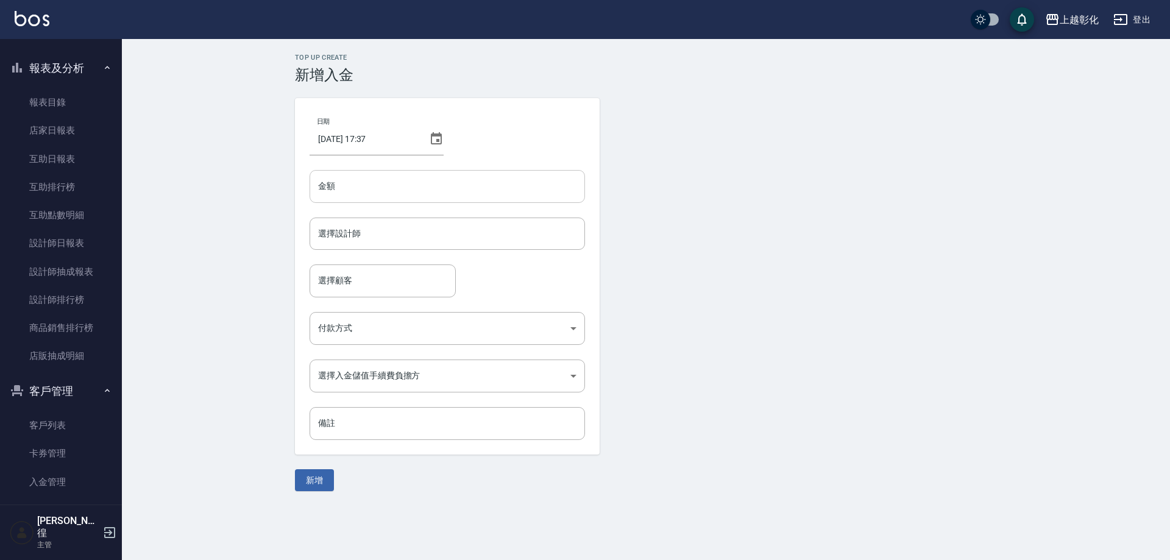
click at [360, 193] on input "金額" at bounding box center [447, 186] width 275 height 33
type input "-50"
click at [355, 229] on input "選擇設計師" at bounding box center [447, 233] width 264 height 21
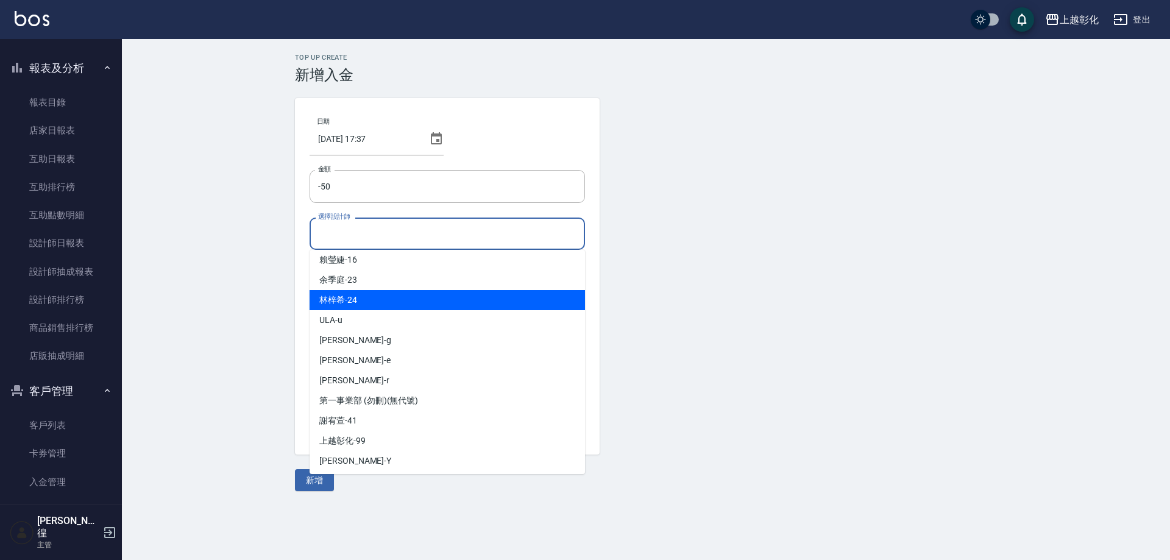
scroll to position [47, 0]
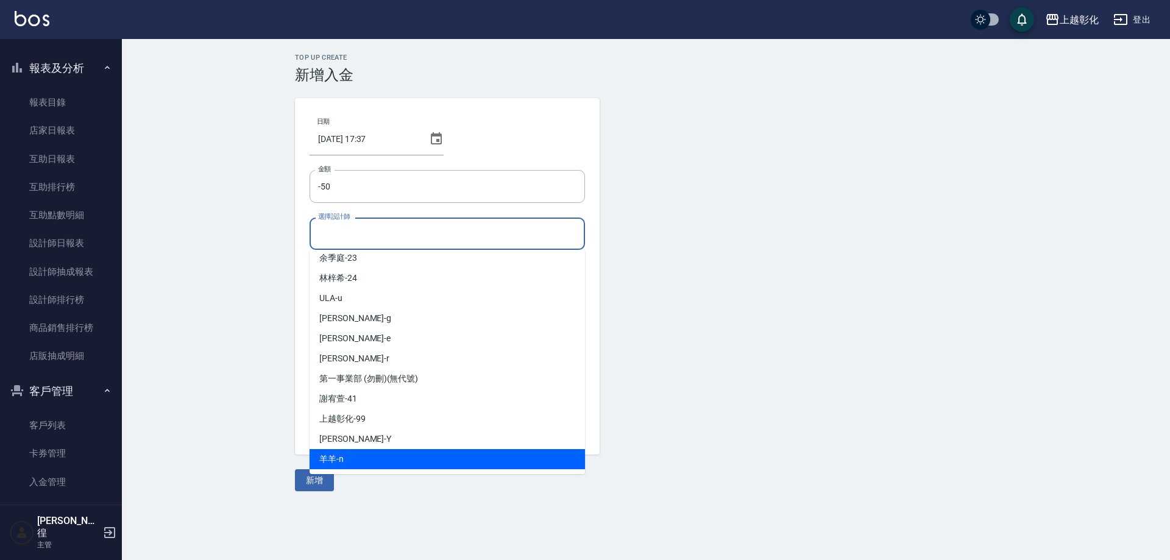
click at [369, 452] on div "羊羊 -n" at bounding box center [447, 459] width 275 height 20
type input "羊羊-n"
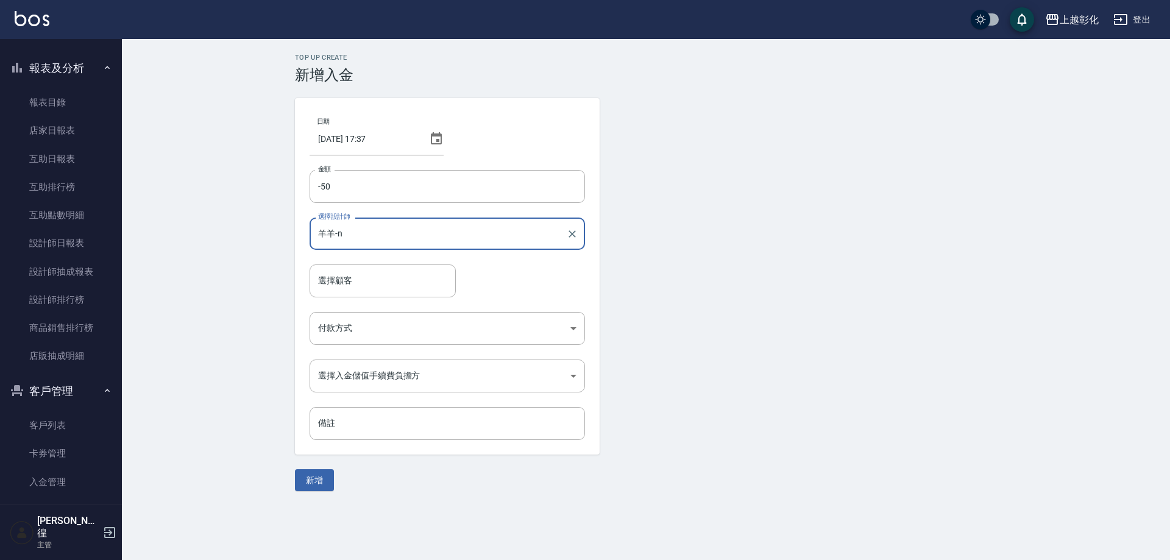
click at [344, 241] on input "羊羊-n" at bounding box center [438, 233] width 246 height 21
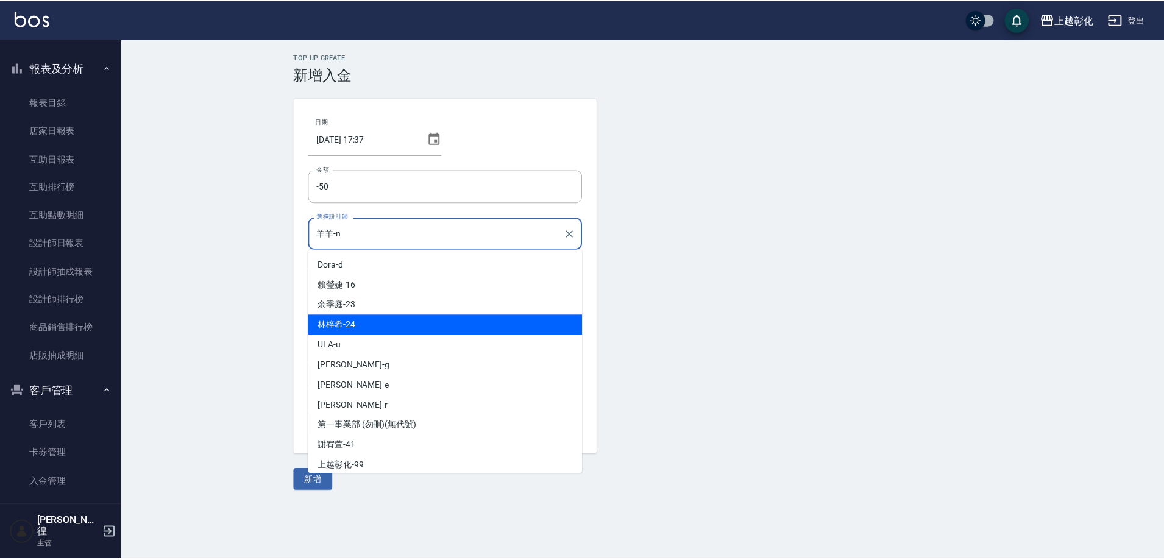
scroll to position [42, 0]
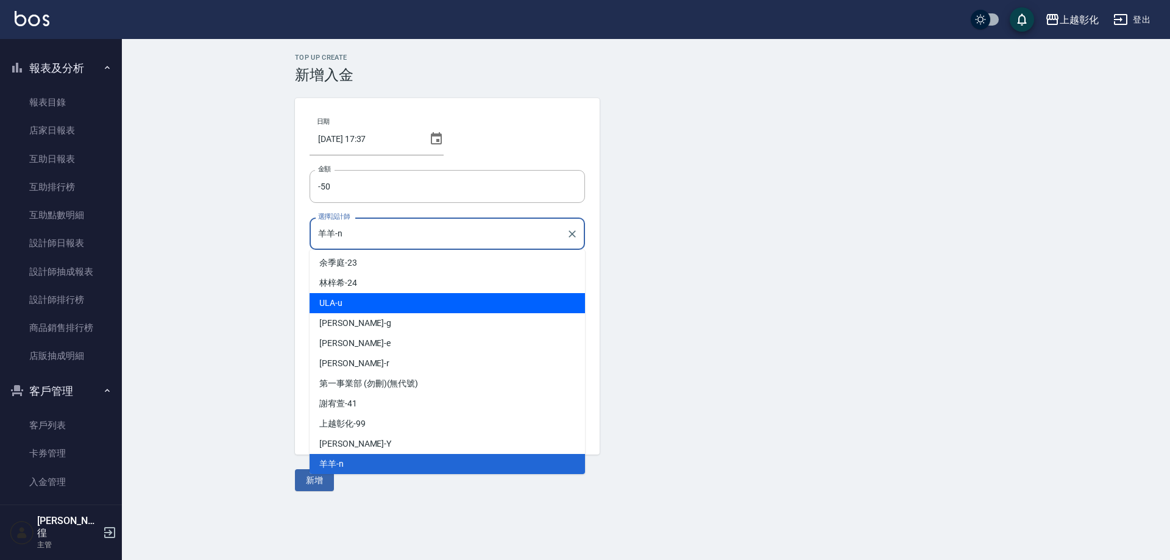
click at [274, 313] on div "Top Up Create 新增入金 日期 2025/09/09 17:37 金額 -50 金額 選擇設計師 羊羊-n 選擇設計師 選擇顧客 選擇顧客 付款方…" at bounding box center [646, 272] width 1048 height 467
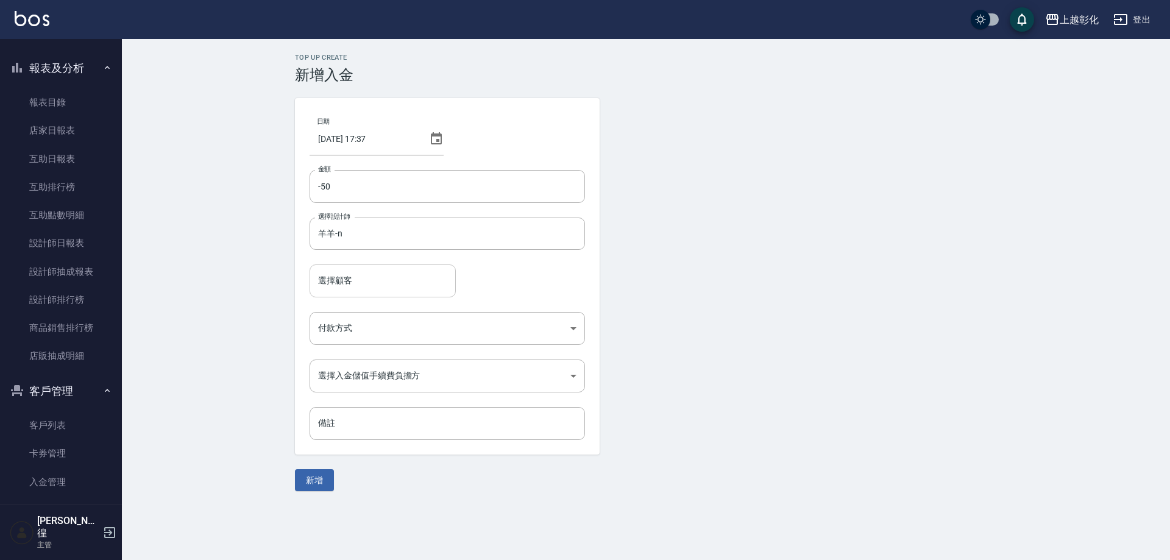
click at [327, 292] on div "選擇顧客" at bounding box center [383, 280] width 146 height 32
click at [343, 304] on span "張苡竫 / 0930253839 /" at bounding box center [383, 312] width 146 height 20
type input "張苡竫/0930253839/"
click at [353, 330] on body "上越彰化 登出 櫃檯作業 打帳單 帳單列表 現金收支登錄 材料自購登錄 每日結帳 排班表 現場電腦打卡 預約管理 預約管理 單日預約紀錄 單週預約紀錄 報表及…" at bounding box center [585, 280] width 1170 height 560
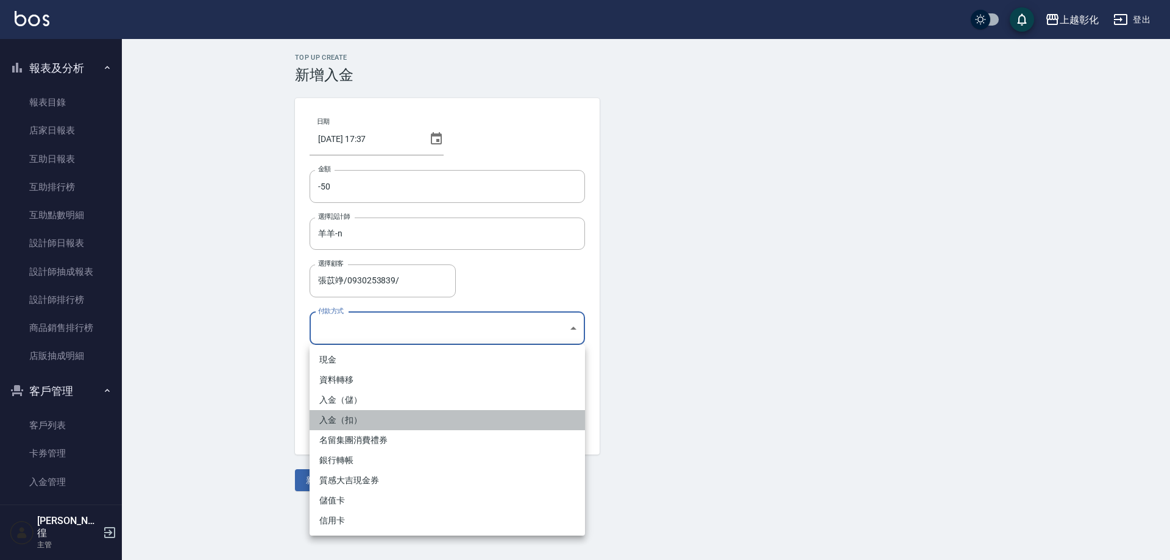
click at [368, 413] on li "入金（扣）" at bounding box center [447, 420] width 275 height 20
type input "入金（扣）"
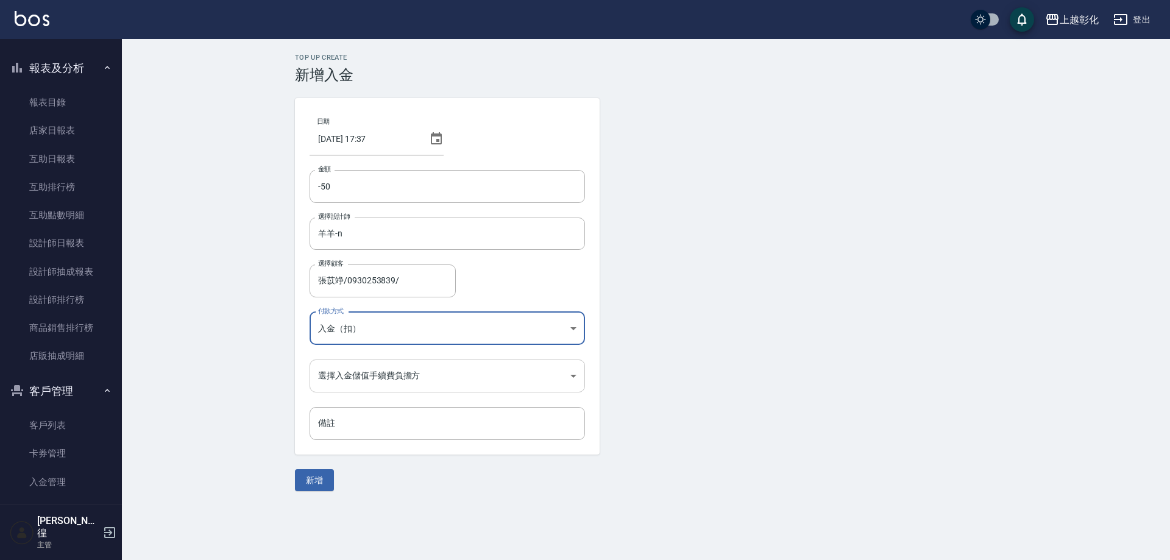
click at [363, 380] on body "上越彰化 登出 櫃檯作業 打帳單 帳單列表 現金收支登錄 材料自購登錄 每日結帳 排班表 現場電腦打卡 預約管理 預約管理 單日預約紀錄 單週預約紀錄 報表及…" at bounding box center [585, 280] width 1170 height 560
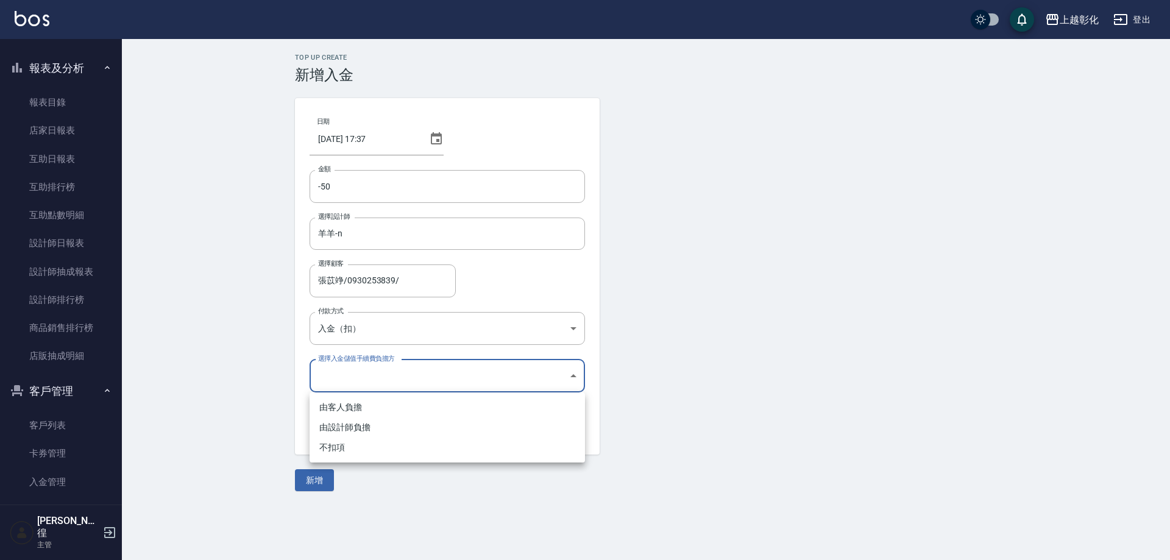
click at [345, 442] on li "不扣項" at bounding box center [447, 448] width 275 height 20
type input "WITHOUTHANDLINGFEE"
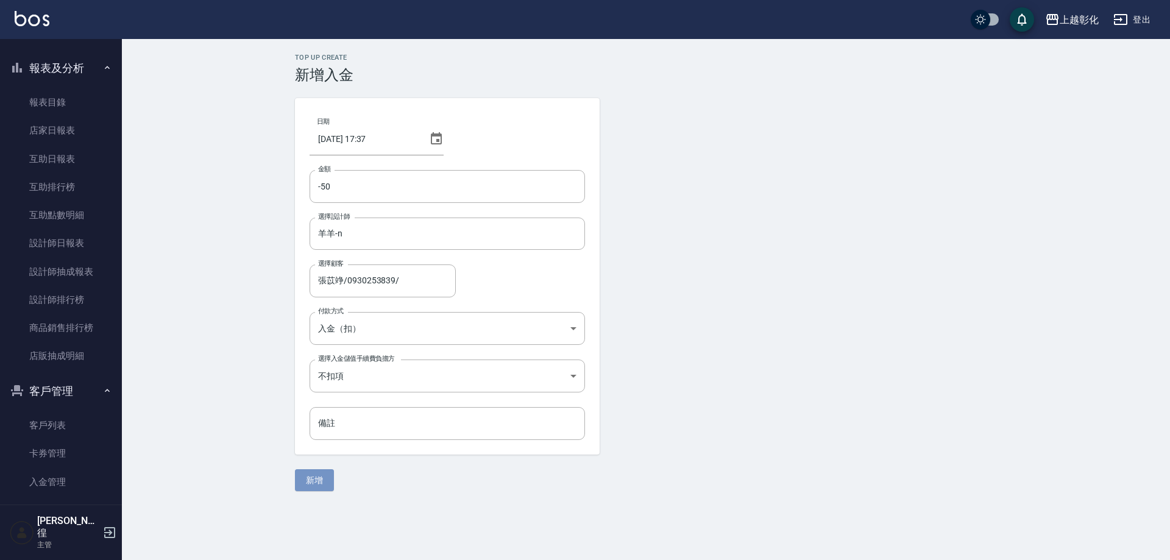
click at [319, 476] on button "新增" at bounding box center [314, 480] width 39 height 23
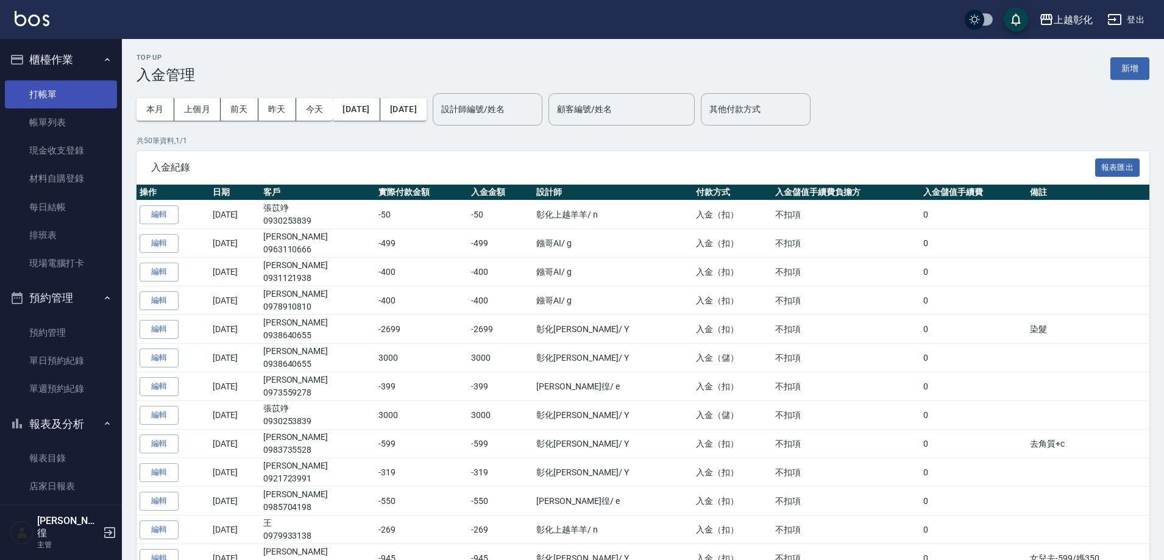
click at [58, 99] on link "打帳單" at bounding box center [61, 94] width 112 height 28
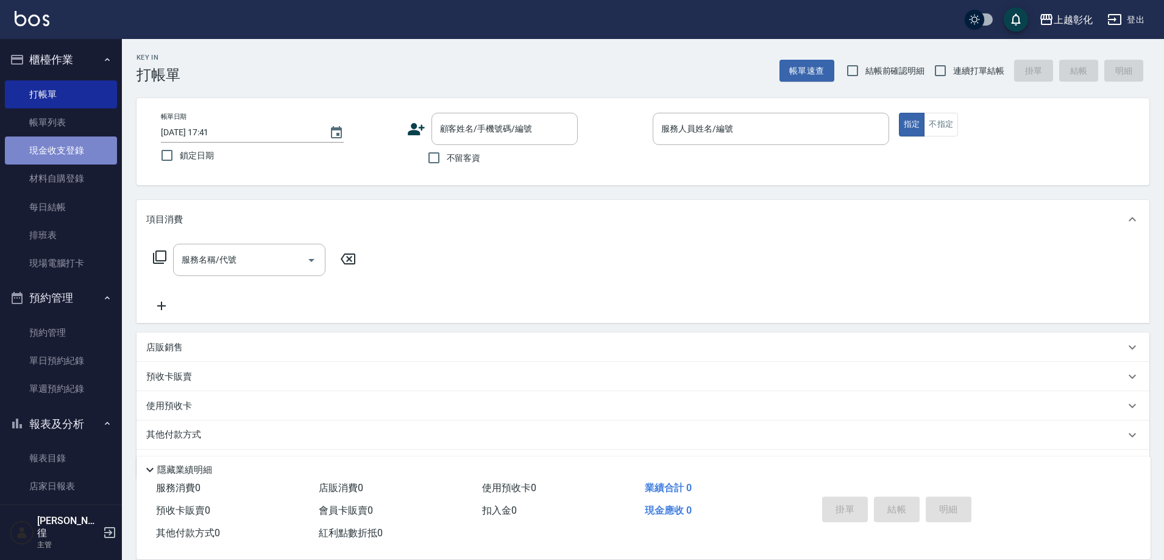
click at [68, 147] on link "現金收支登錄" at bounding box center [61, 151] width 112 height 28
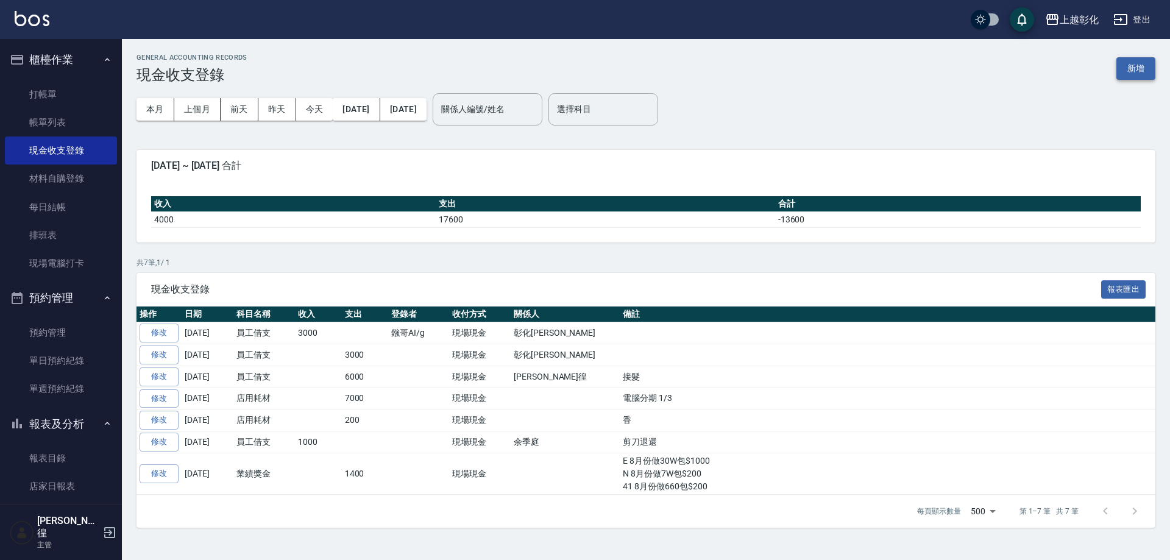
click at [1140, 77] on button "新增" at bounding box center [1135, 68] width 39 height 23
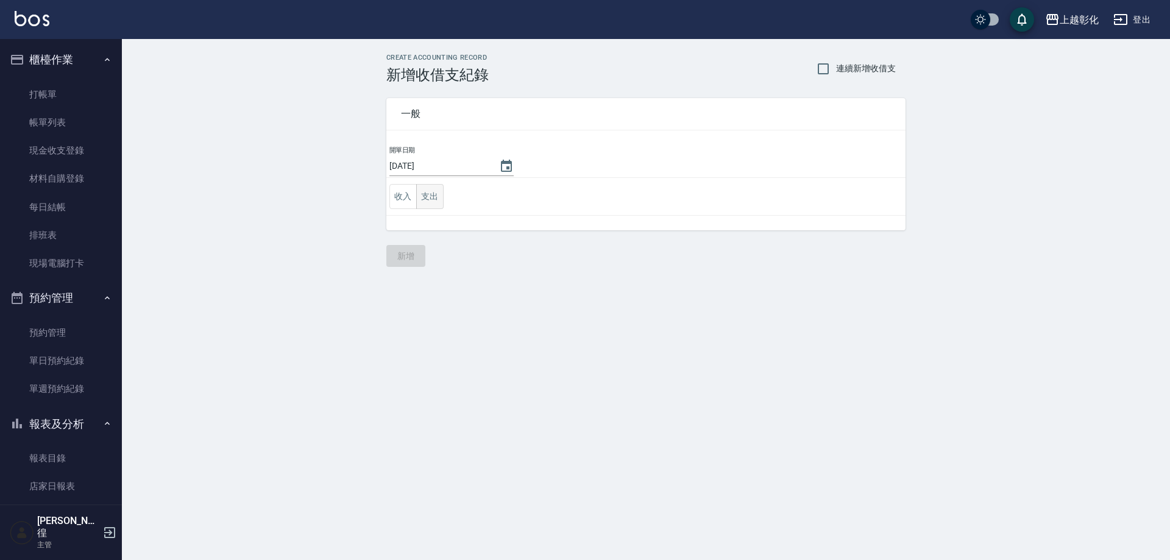
click at [443, 198] on button "支出" at bounding box center [429, 196] width 27 height 25
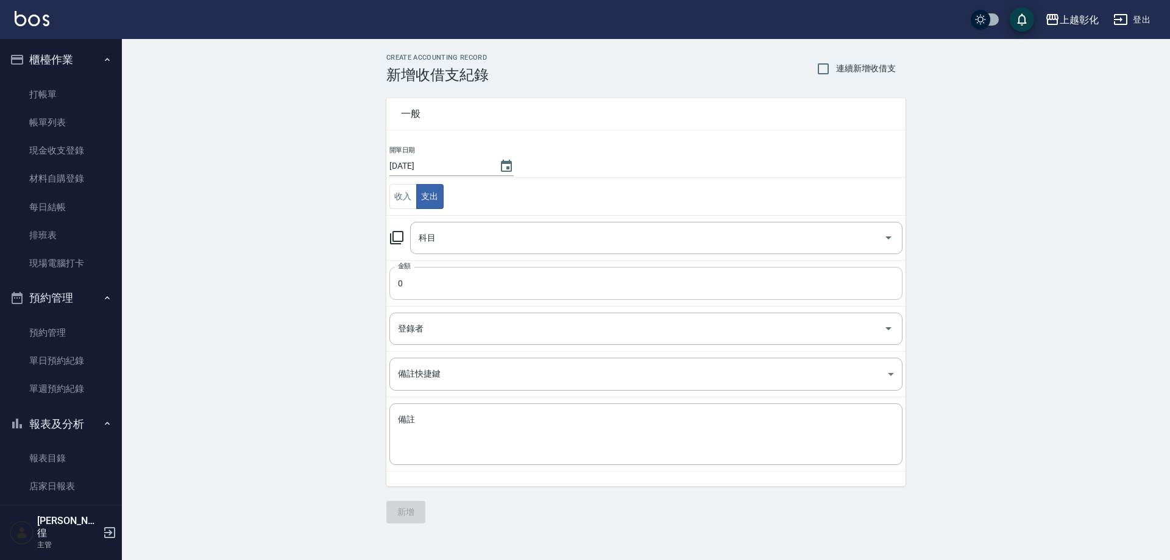
click at [407, 273] on input "0" at bounding box center [645, 283] width 513 height 33
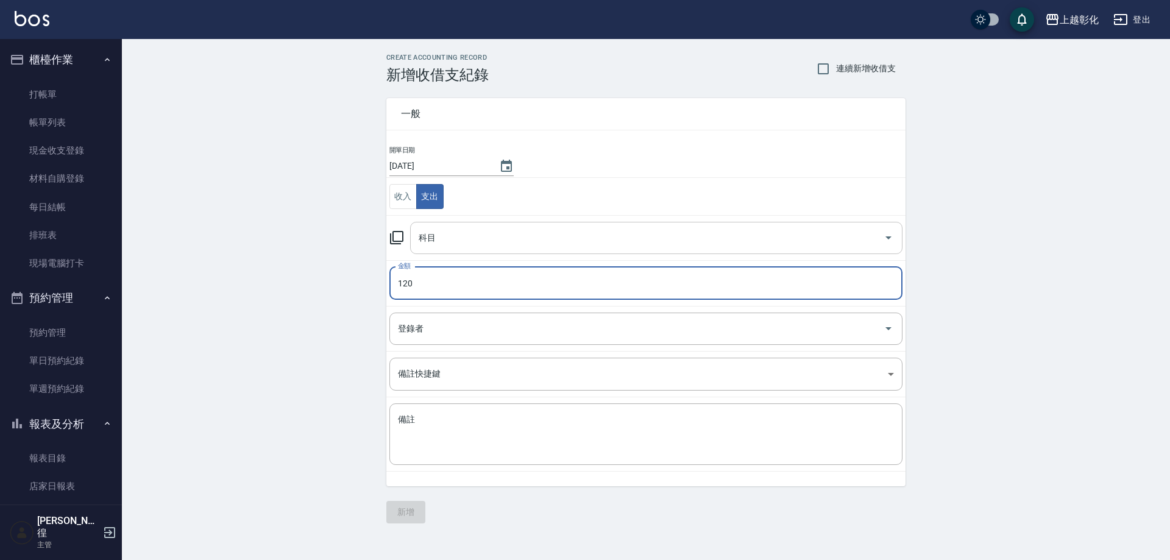
click at [412, 250] on div "科目" at bounding box center [656, 238] width 492 height 32
type input "120"
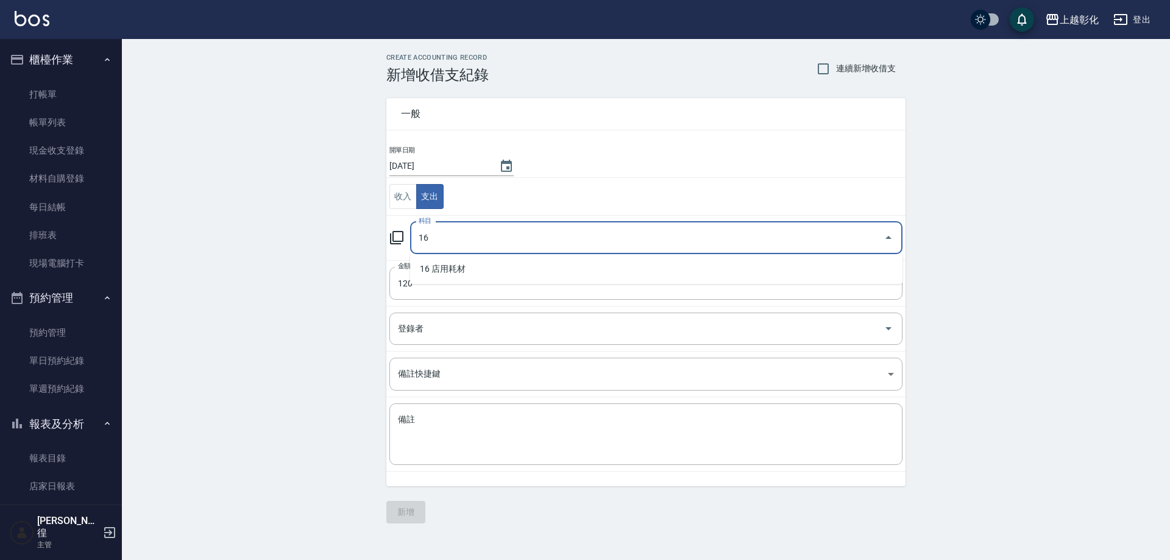
click at [419, 259] on li "16 店用耗材" at bounding box center [656, 269] width 492 height 20
type input "16 店用耗材"
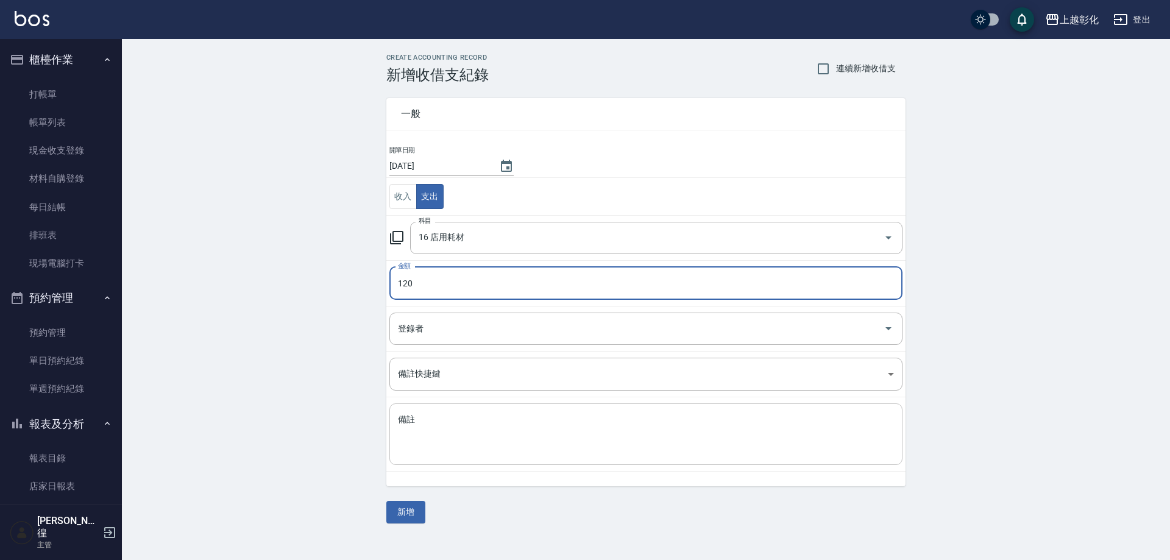
click at [485, 428] on textarea "備註" at bounding box center [646, 434] width 496 height 41
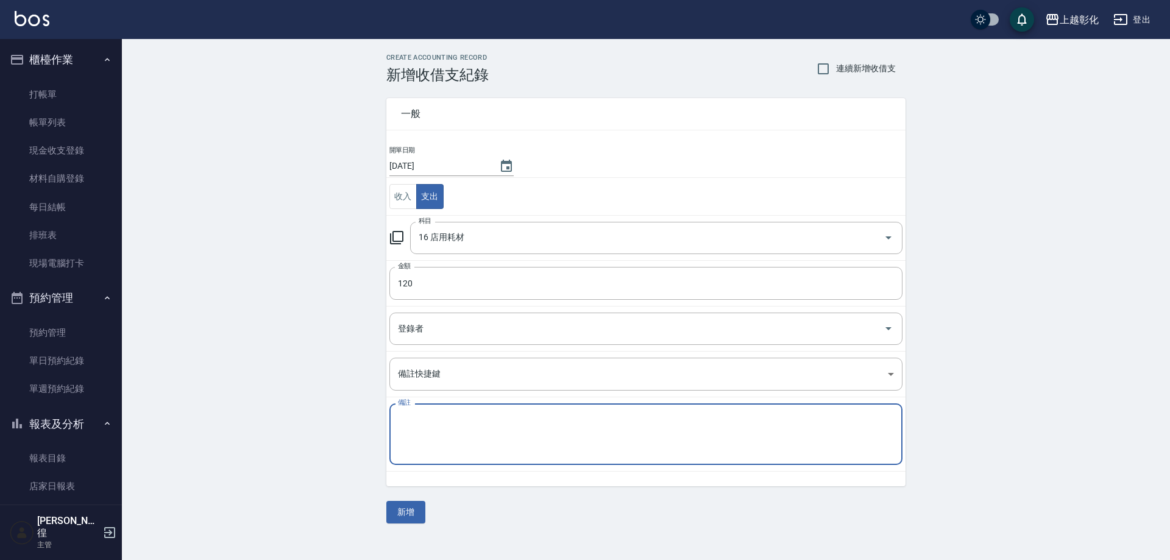
type textarea "g"
type textarea "差"
type textarea "插座"
click at [411, 524] on div "CREATE ACCOUNTING RECORD 新增收借支紀錄 連續新增收借支 一般 開單日期 2025/09/09 收入 支出 科目 16 店用耗材 科目…" at bounding box center [646, 288] width 1048 height 499
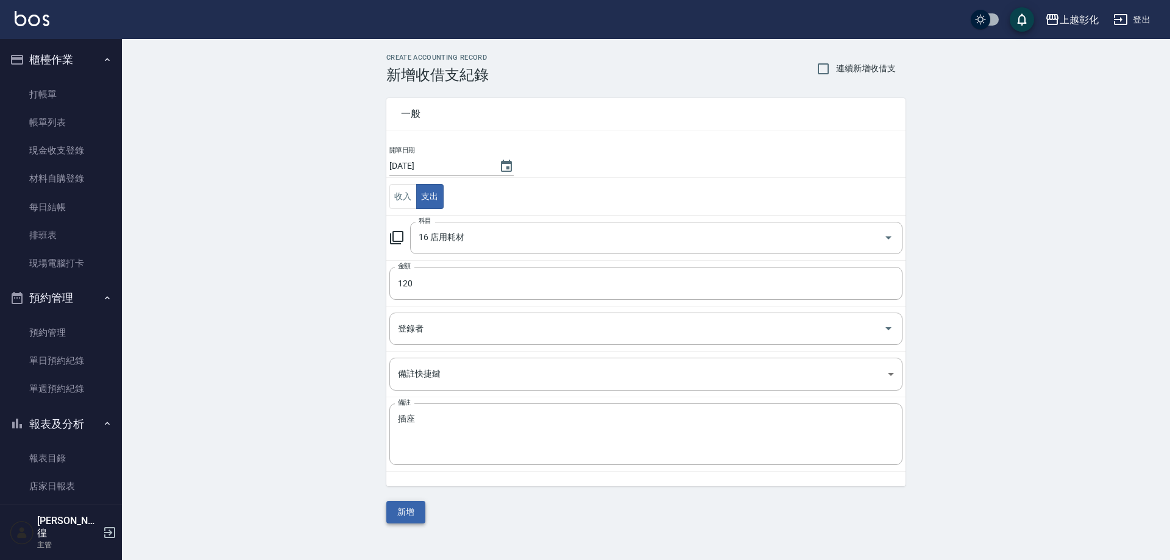
click at [419, 505] on button "新增" at bounding box center [405, 512] width 39 height 23
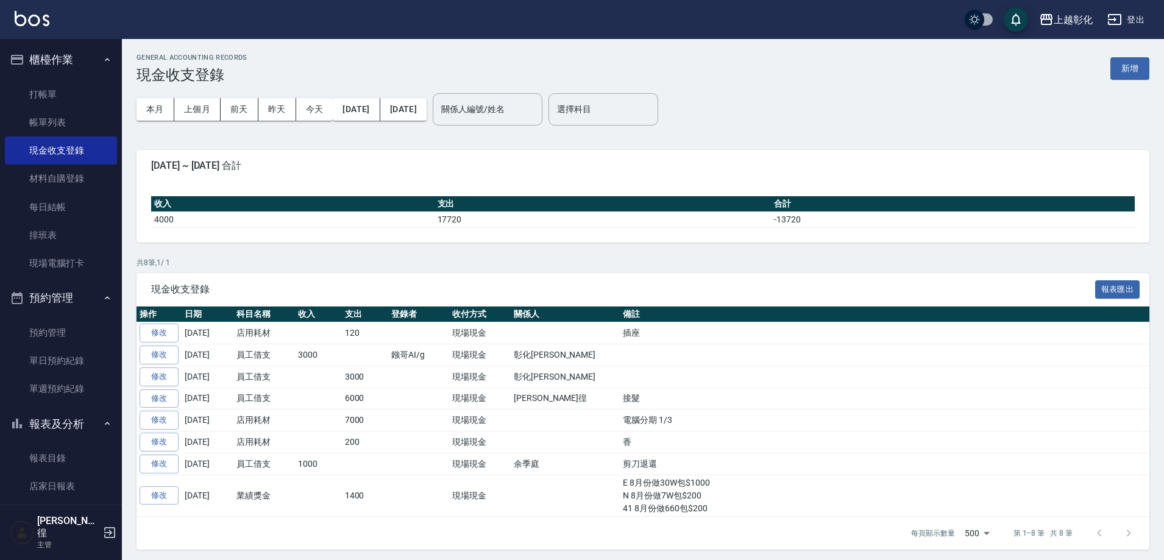
scroll to position [4, 0]
